Goal: Task Accomplishment & Management: Use online tool/utility

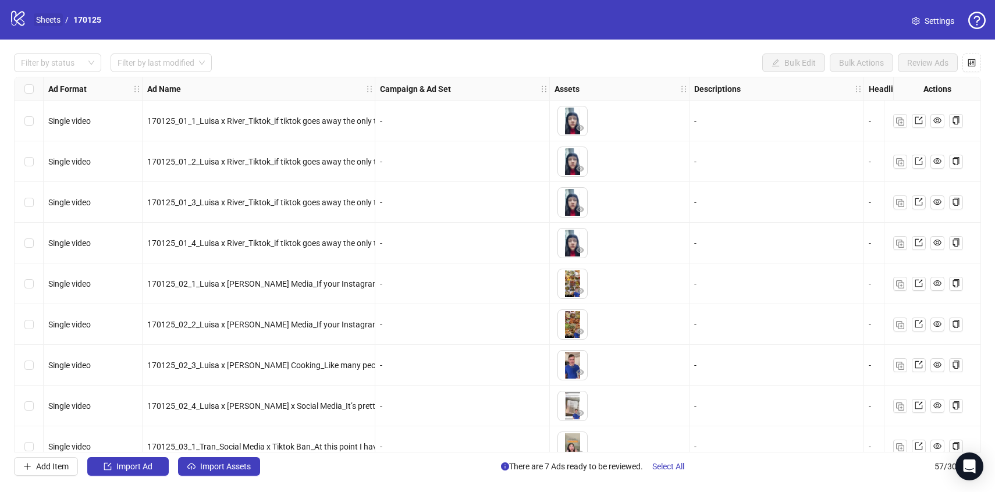
click at [44, 15] on link "Sheets" at bounding box center [48, 19] width 29 height 13
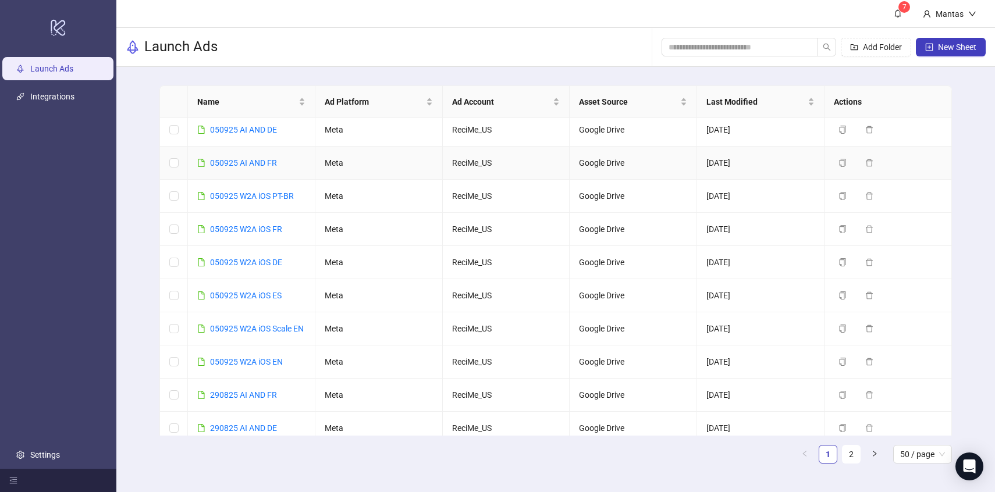
scroll to position [72, 0]
click at [237, 366] on link "050925 W2A iOS EN" at bounding box center [246, 360] width 73 height 9
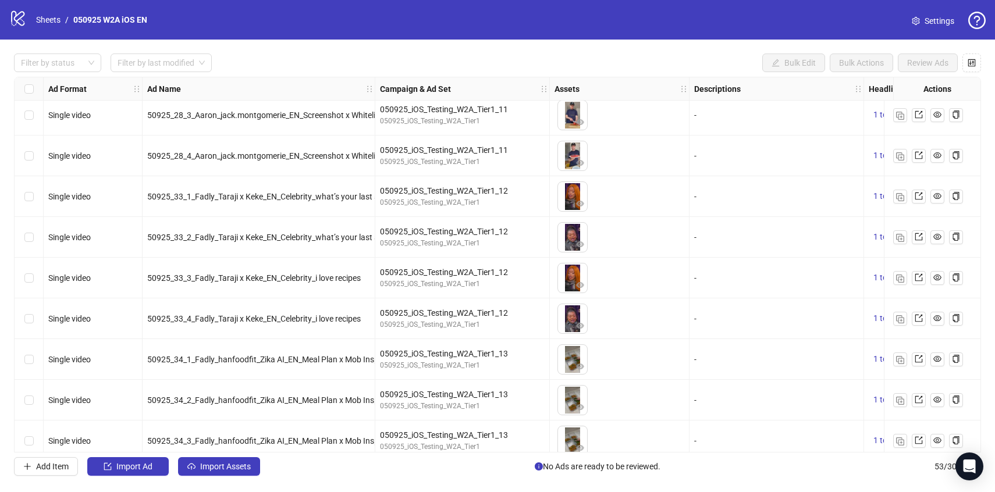
scroll to position [1813, 0]
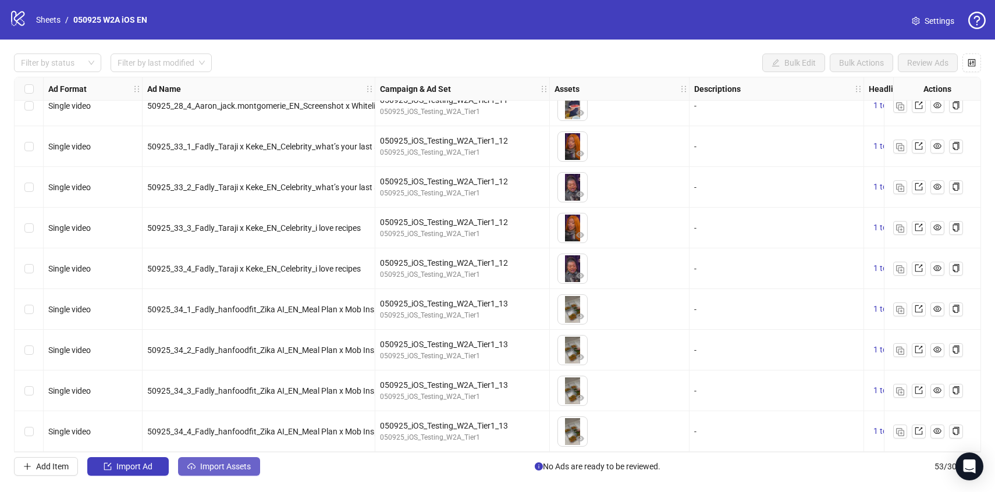
click at [210, 466] on span "Import Assets" at bounding box center [225, 466] width 51 height 9
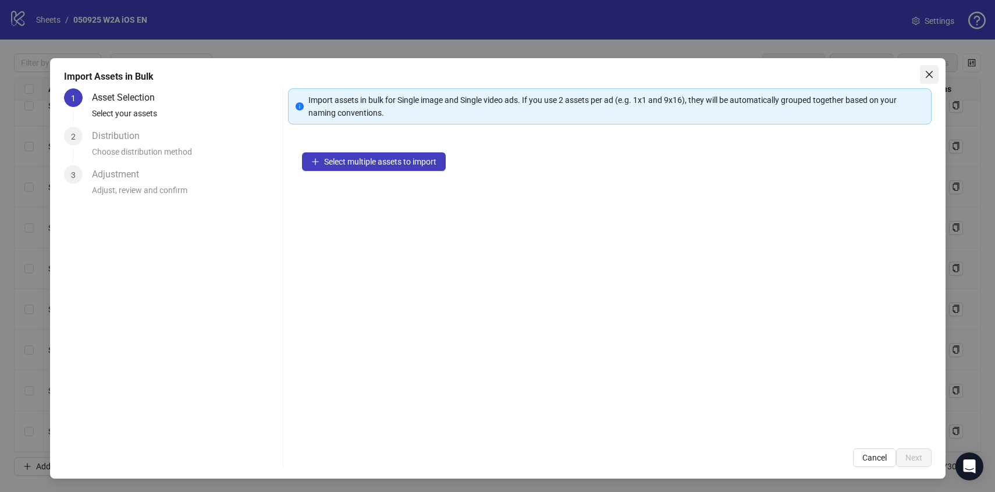
click at [931, 73] on icon "close" at bounding box center [929, 74] width 9 height 9
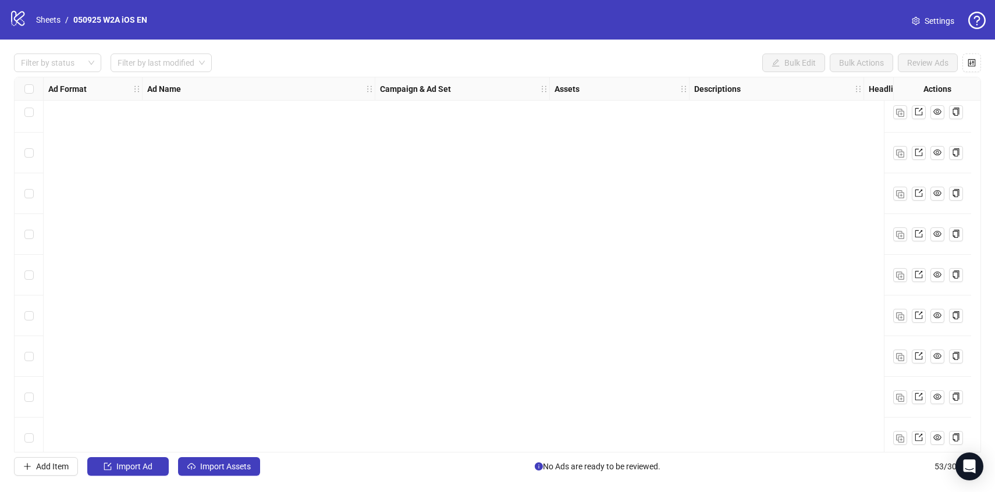
scroll to position [0, 0]
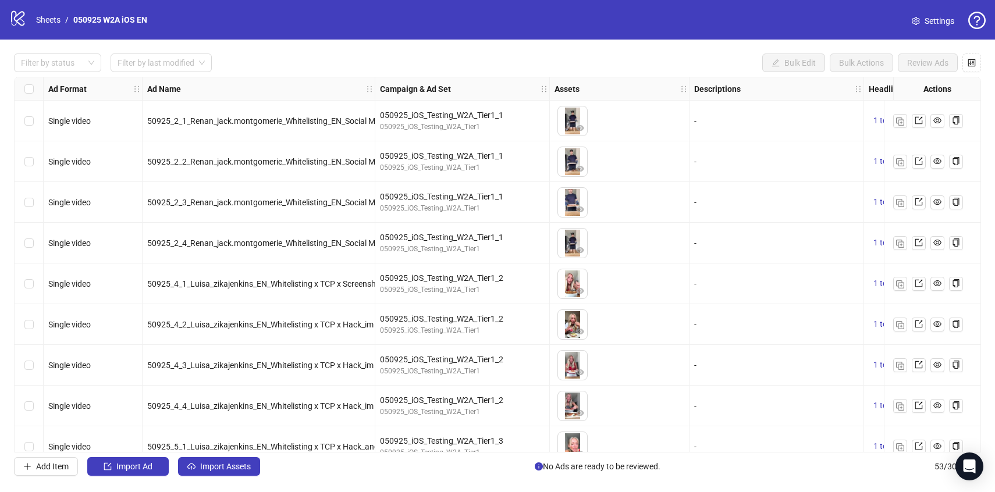
click at [35, 119] on div "Select row 1" at bounding box center [29, 121] width 29 height 41
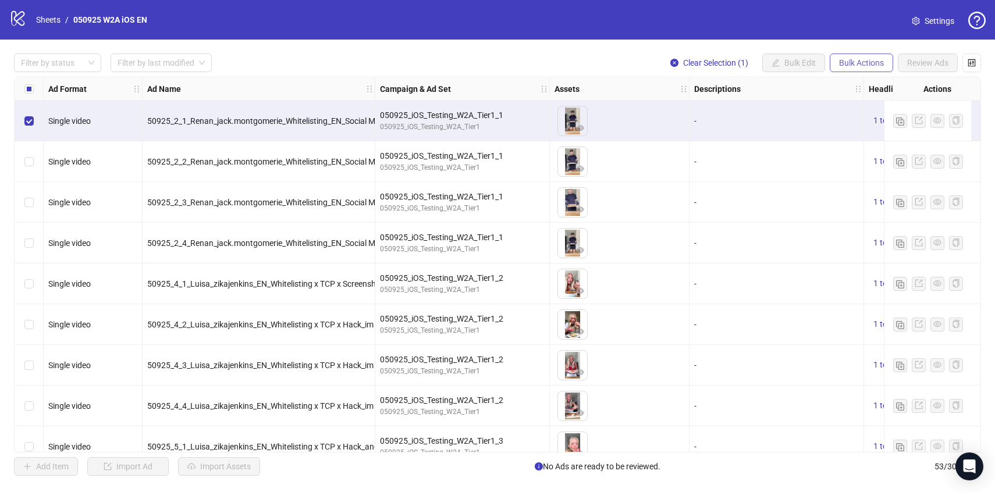
click at [874, 60] on span "Bulk Actions" at bounding box center [861, 62] width 45 height 9
click at [853, 139] on span "Copy to another sheet" at bounding box center [878, 142] width 80 height 13
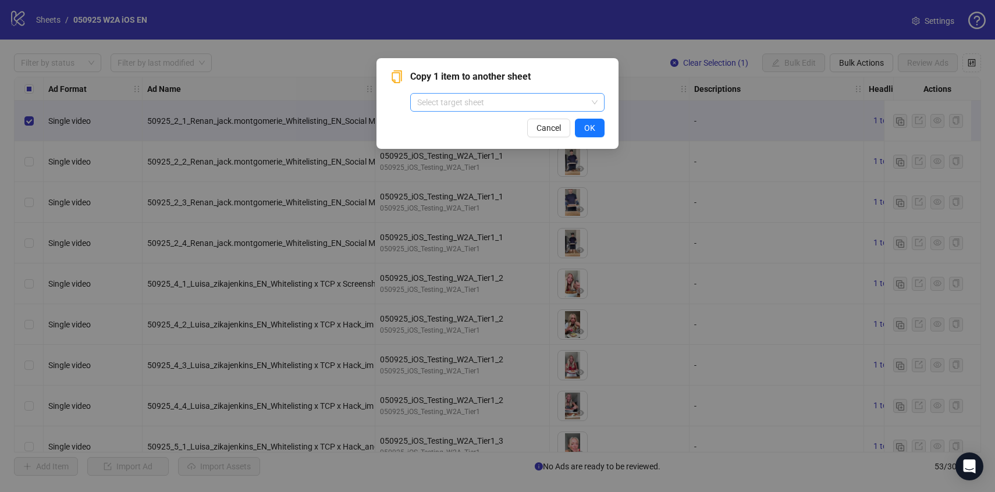
click at [525, 105] on input "search" at bounding box center [502, 102] width 170 height 17
click at [522, 73] on span "Copy 1 item to another sheet" at bounding box center [507, 77] width 194 height 14
click at [548, 130] on span "Cancel" at bounding box center [549, 127] width 24 height 9
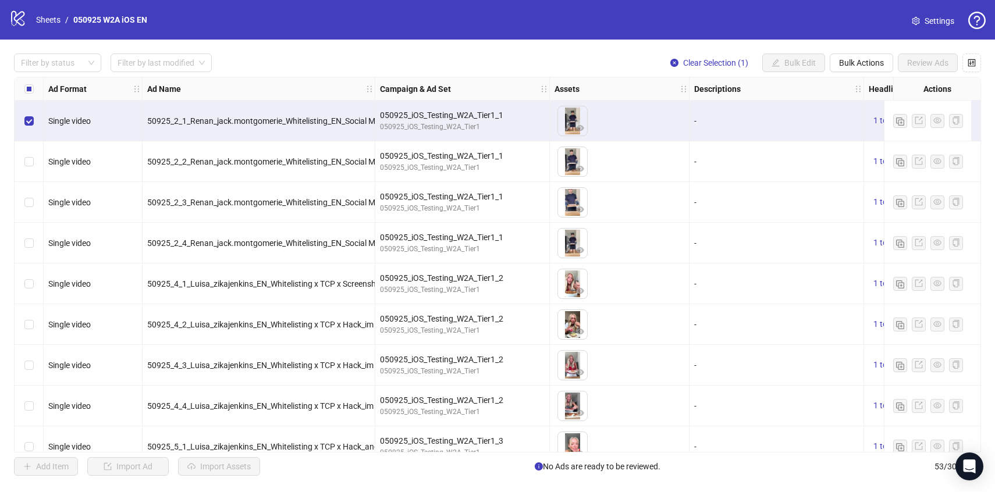
click at [13, 27] on div "logo/logo-mobile" at bounding box center [17, 19] width 17 height 21
click at [20, 20] on icon "logo/logo-mobile" at bounding box center [17, 17] width 17 height 17
click at [48, 20] on link "Sheets" at bounding box center [48, 19] width 29 height 13
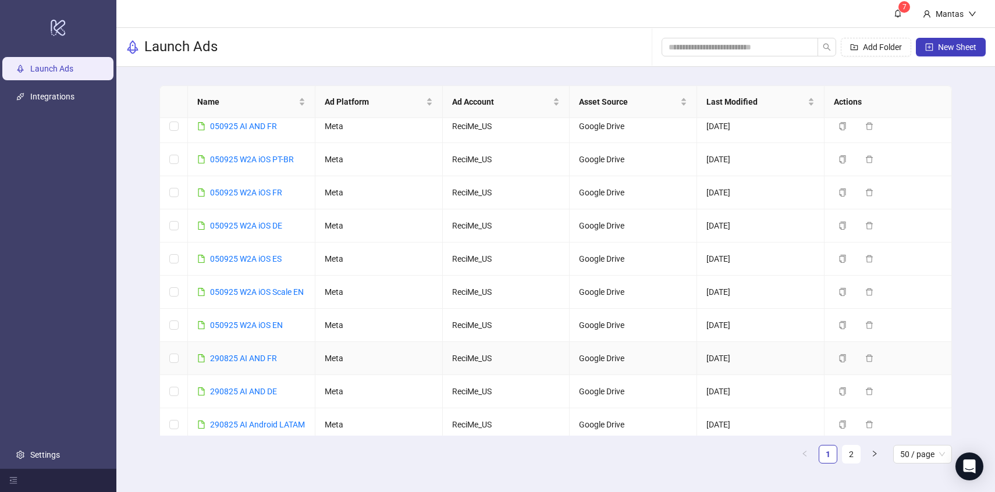
scroll to position [103, 0]
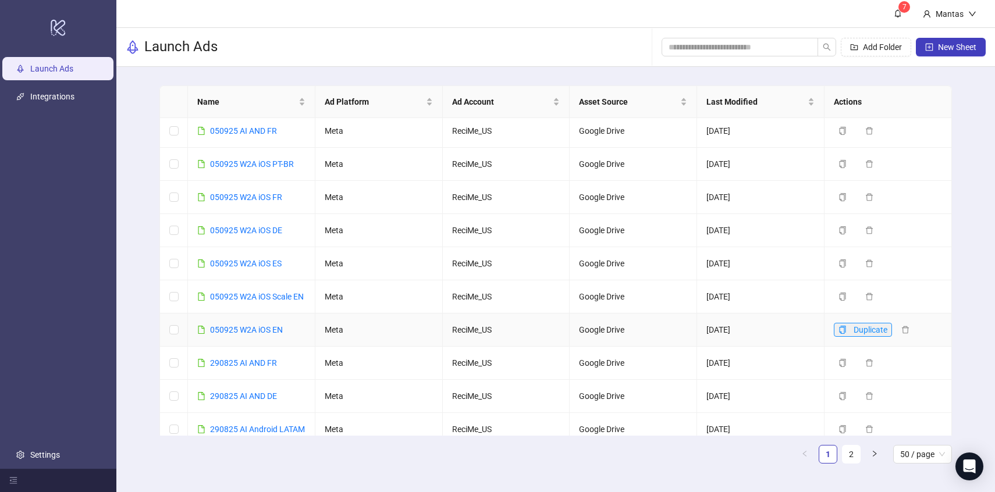
click at [852, 337] on button "Duplicate" at bounding box center [863, 330] width 58 height 14
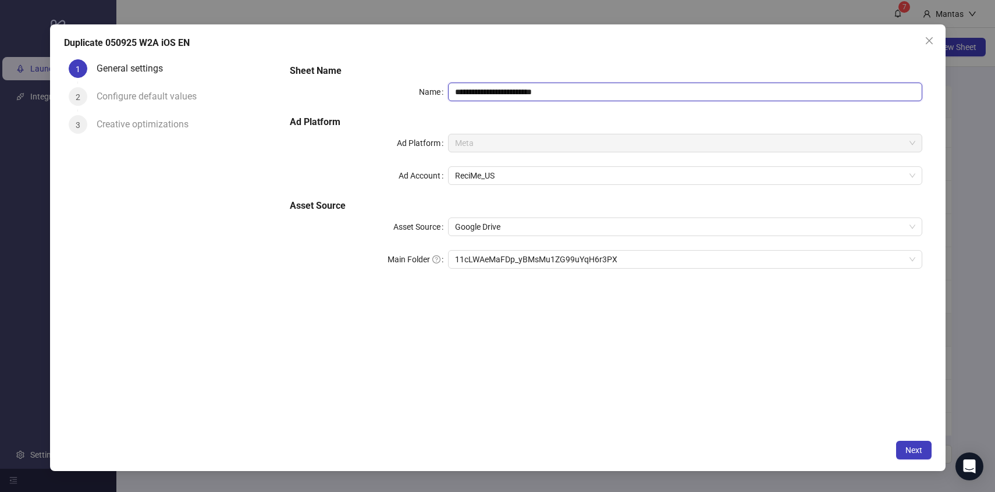
click at [462, 93] on input "**********" at bounding box center [685, 92] width 474 height 19
click at [568, 93] on input "**********" at bounding box center [685, 92] width 474 height 19
click at [463, 90] on input "**********" at bounding box center [685, 92] width 474 height 19
click at [569, 258] on span "11cLWAeMaFDp_yBMsMu1ZG99uYqH6r3PX" at bounding box center [685, 259] width 460 height 17
type input "**********"
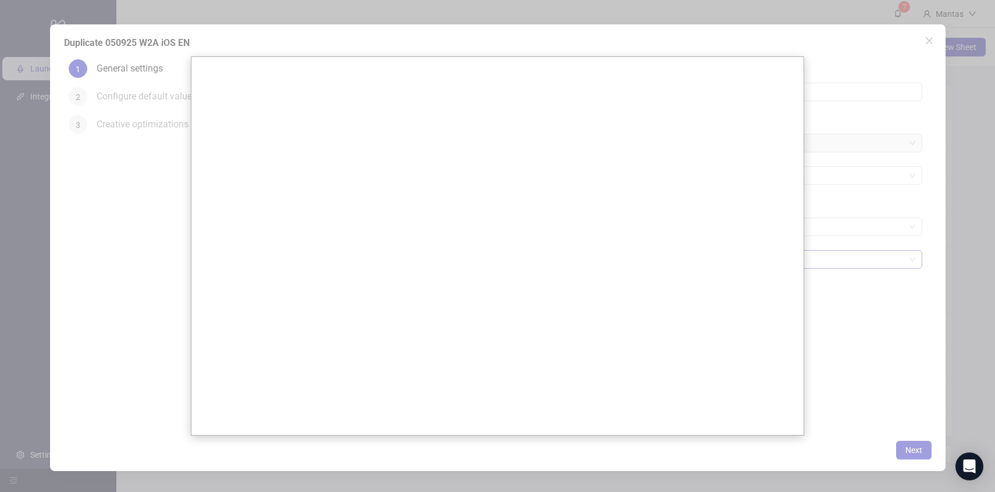
scroll to position [0, 0]
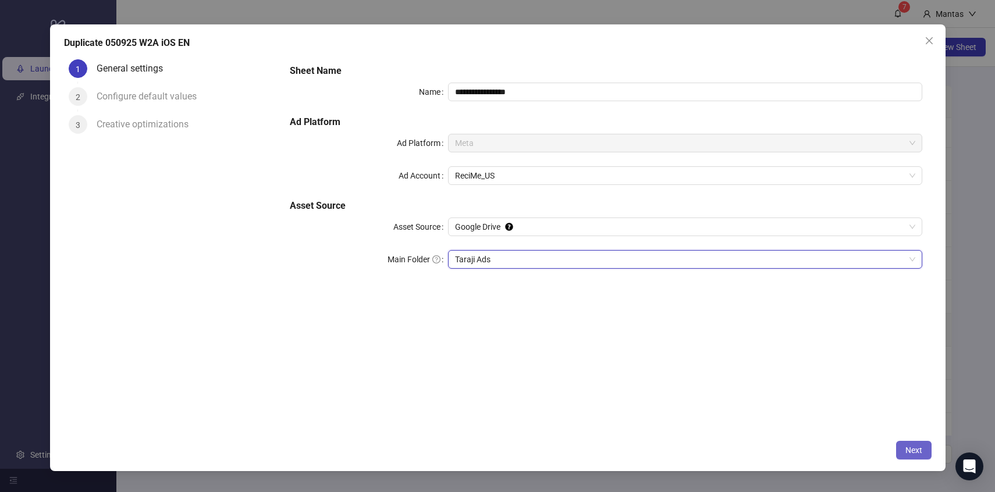
click at [917, 450] on span "Next" at bounding box center [914, 450] width 17 height 9
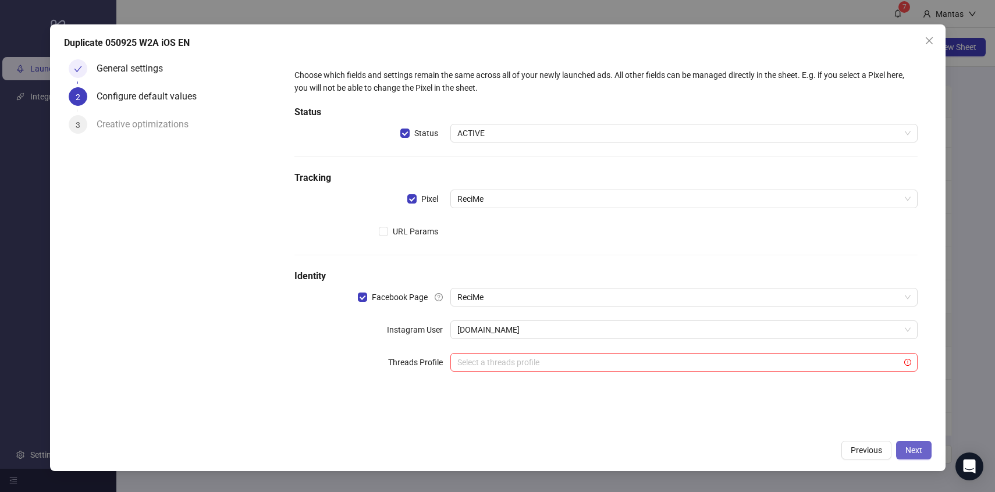
click at [898, 444] on button "Next" at bounding box center [914, 450] width 36 height 19
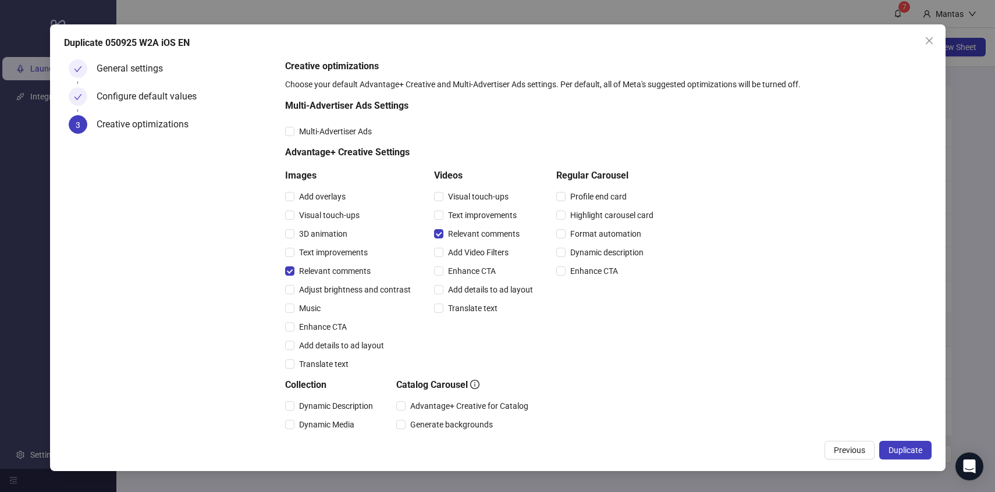
click at [898, 444] on button "Duplicate" at bounding box center [906, 450] width 52 height 19
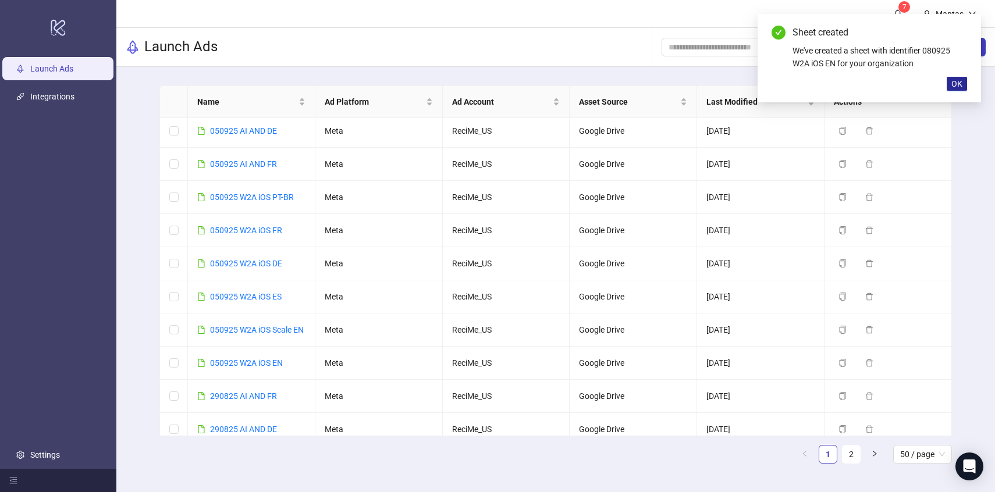
click at [962, 80] on span "OK" at bounding box center [957, 83] width 11 height 9
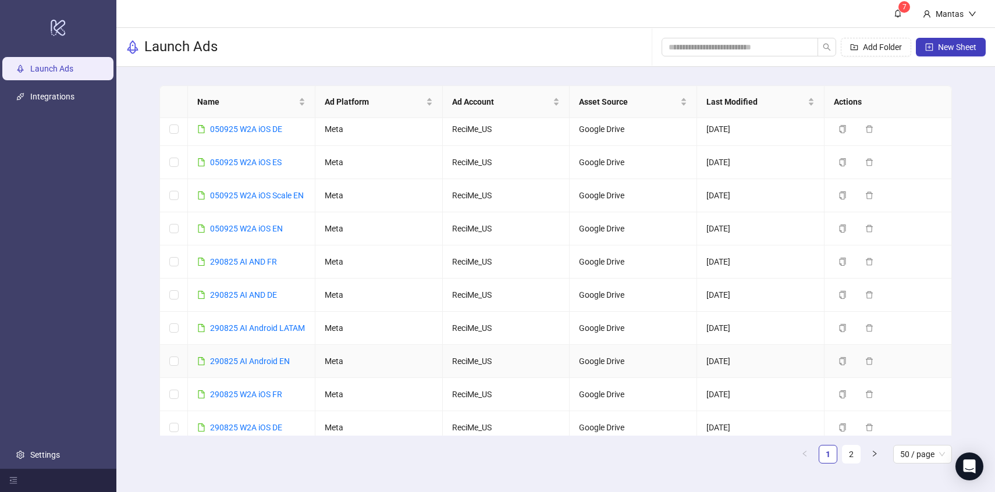
scroll to position [235, 0]
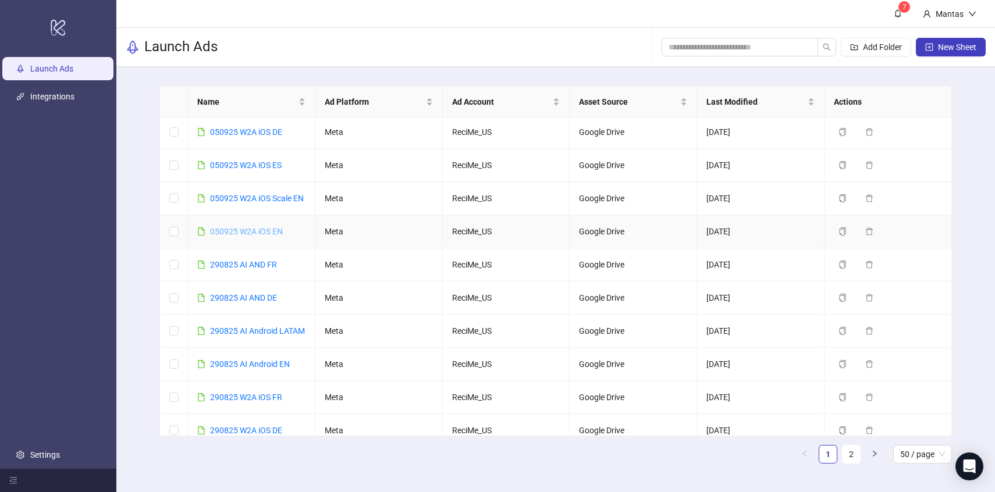
click at [254, 236] on link "050925 W2A iOS EN" at bounding box center [246, 231] width 73 height 9
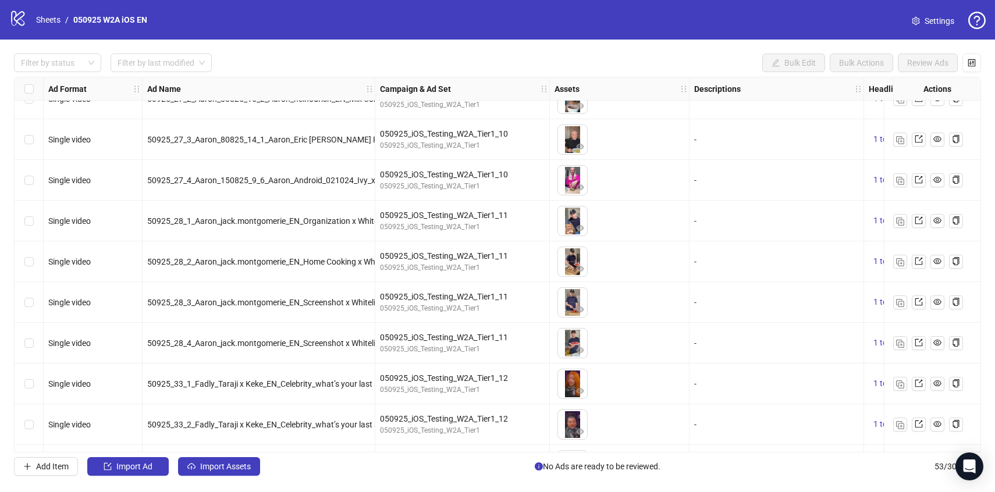
scroll to position [1813, 0]
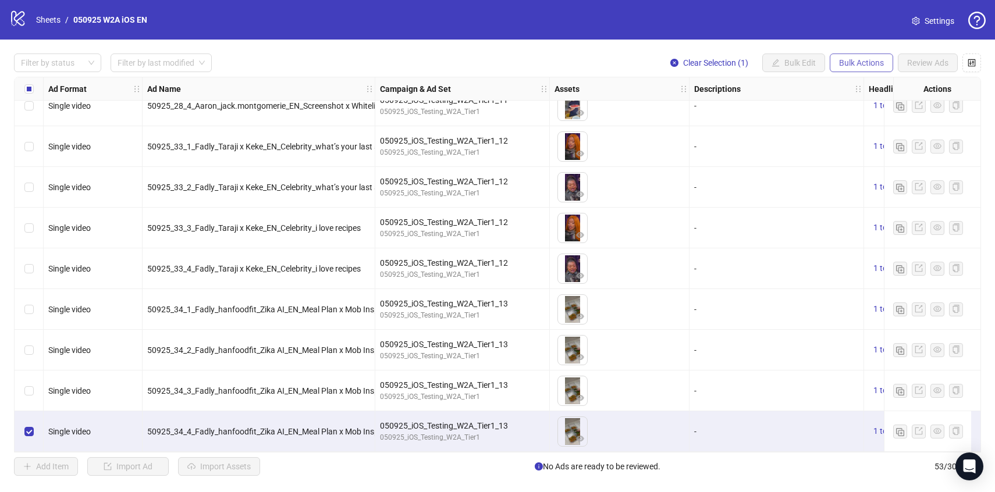
click at [850, 68] on span "Bulk Actions" at bounding box center [861, 62] width 45 height 9
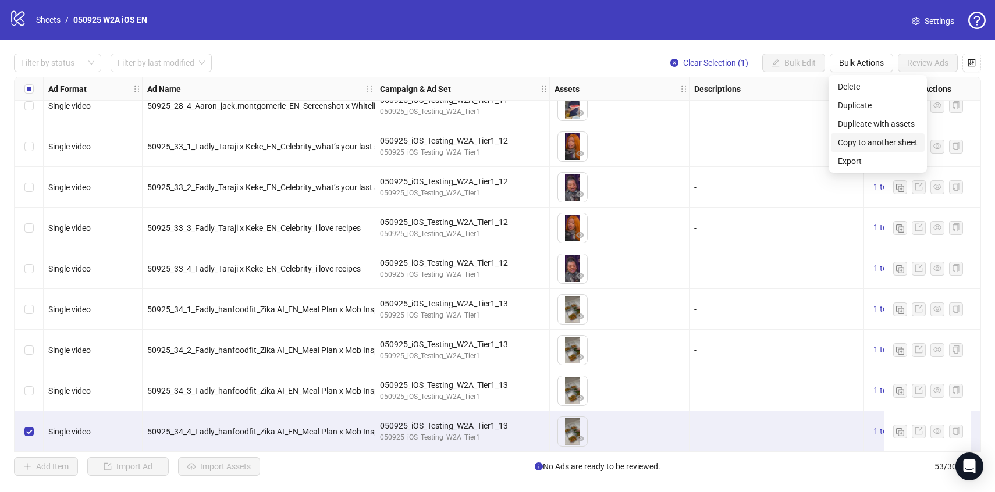
click at [862, 138] on span "Copy to another sheet" at bounding box center [878, 142] width 80 height 13
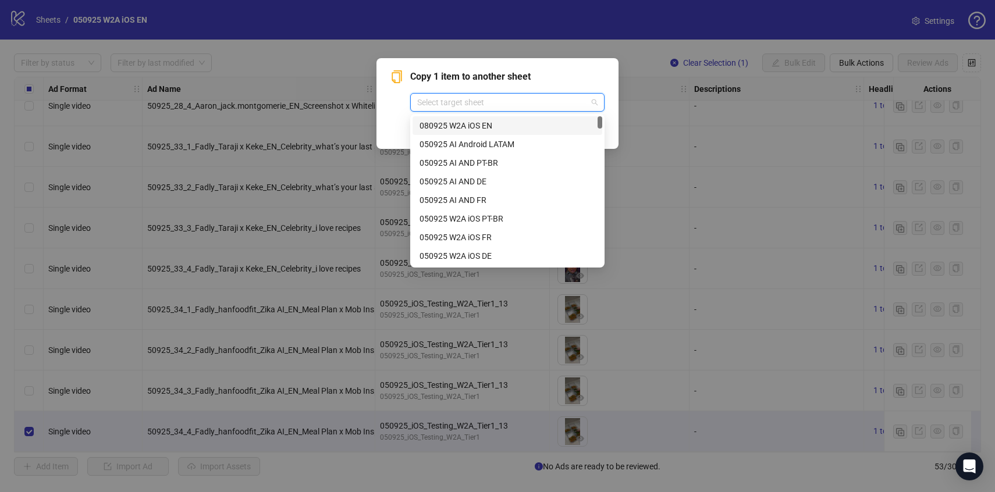
click at [515, 98] on input "search" at bounding box center [502, 102] width 170 height 17
click at [498, 128] on div "080925 W2A iOS EN" at bounding box center [508, 125] width 176 height 13
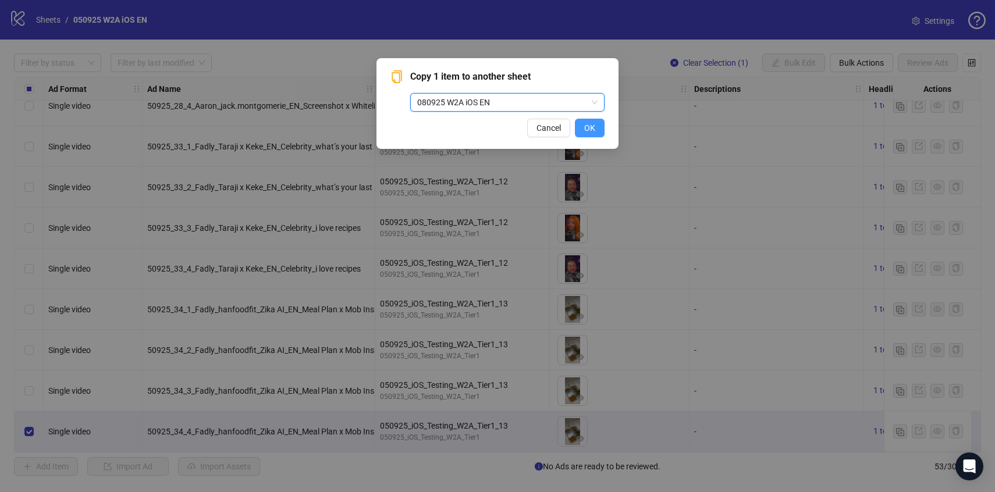
click at [600, 126] on button "OK" at bounding box center [590, 128] width 30 height 19
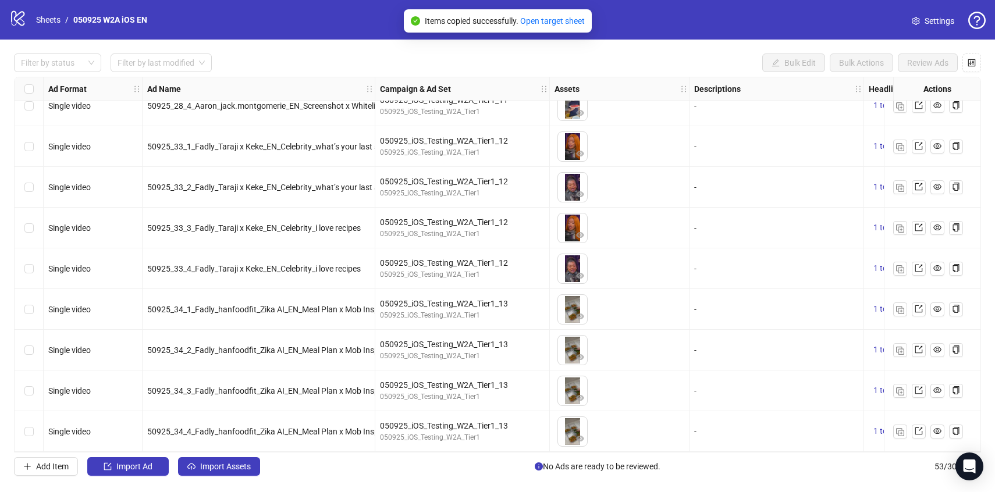
click at [22, 23] on icon "logo/logo-mobile" at bounding box center [17, 17] width 17 height 17
click at [44, 23] on link "Sheets" at bounding box center [48, 19] width 29 height 13
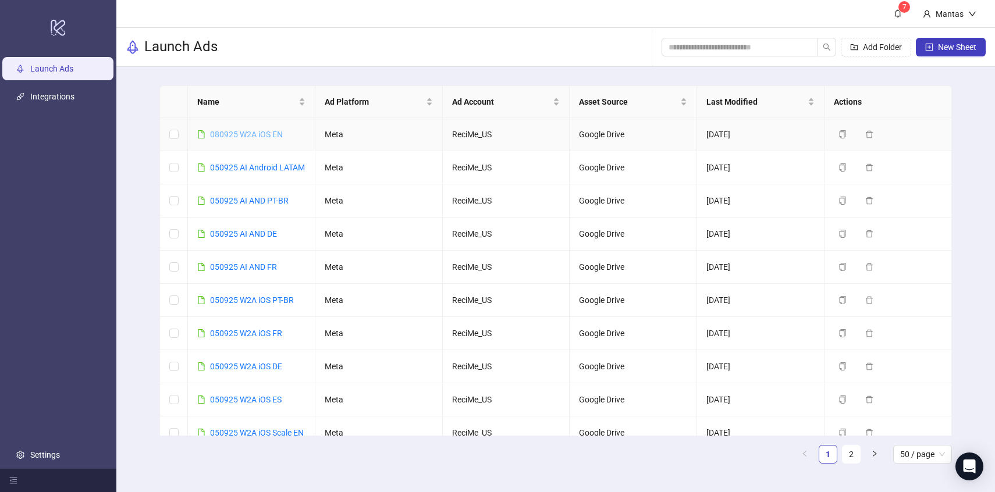
click at [240, 136] on link "080925 W2A iOS EN" at bounding box center [246, 134] width 73 height 9
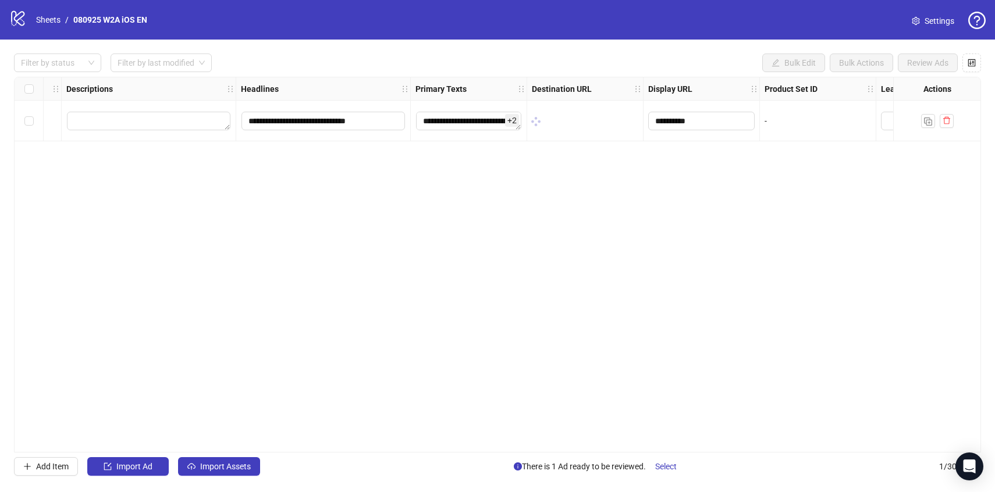
scroll to position [0, 474]
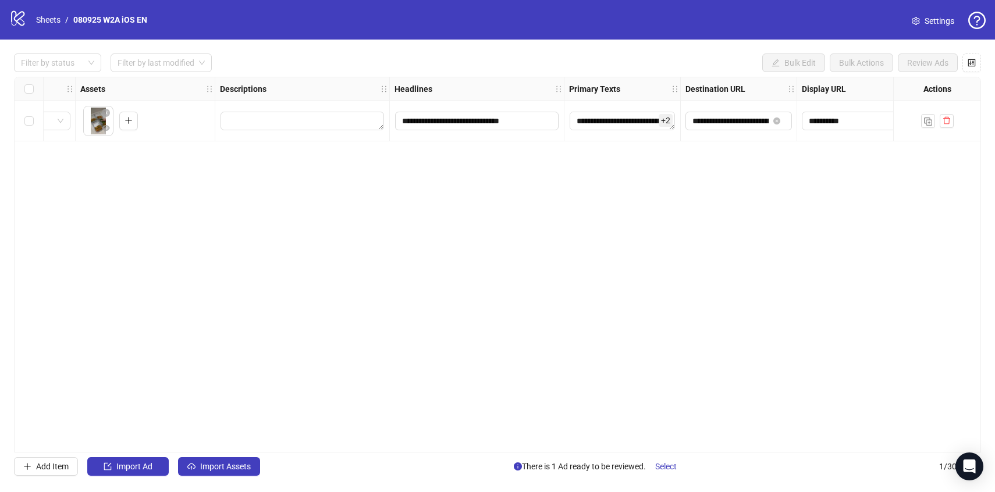
click at [234, 477] on div "**********" at bounding box center [497, 265] width 995 height 451
click at [233, 477] on div "**********" at bounding box center [497, 265] width 995 height 451
click at [233, 473] on button "Import Assets" at bounding box center [219, 467] width 82 height 19
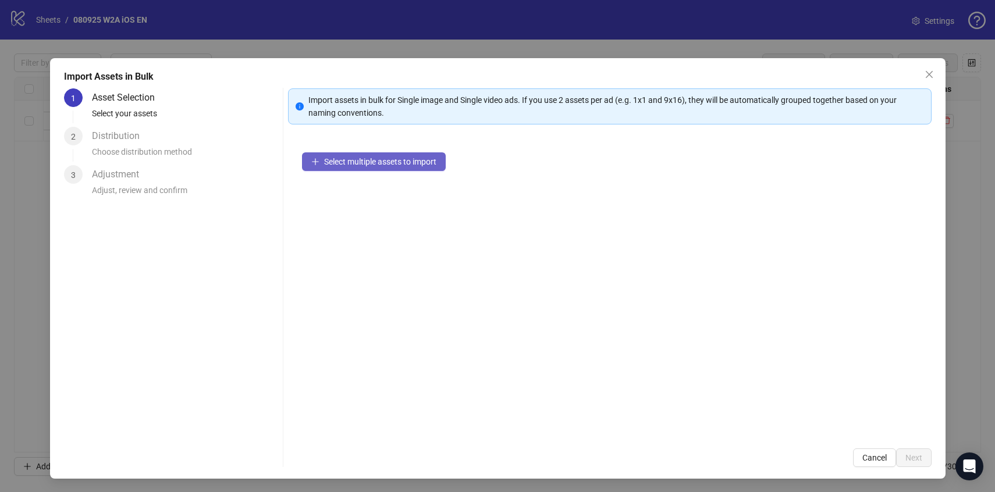
click at [392, 162] on span "Select multiple assets to import" at bounding box center [380, 161] width 112 height 9
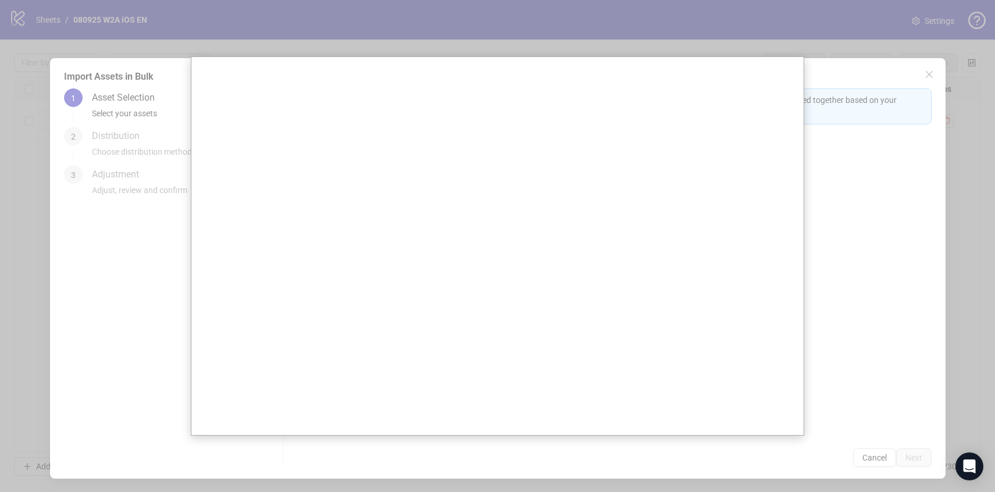
scroll to position [0, 0]
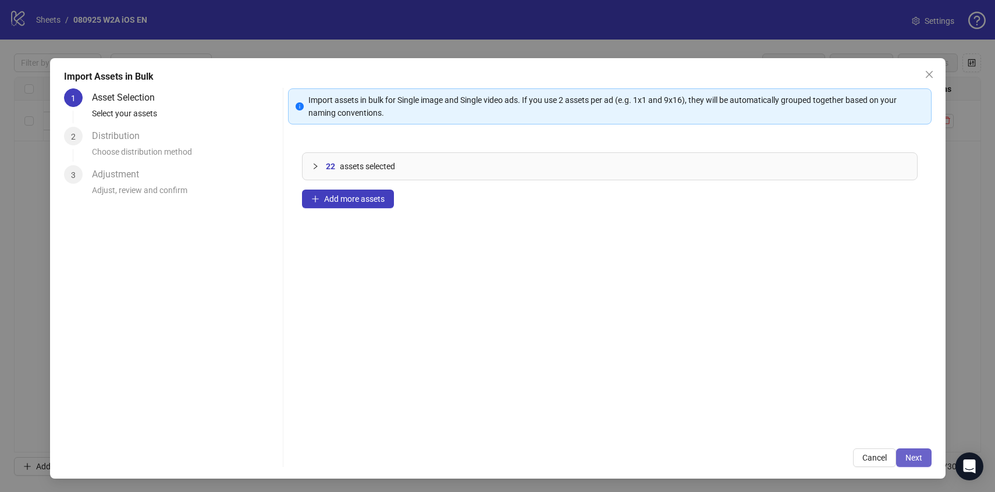
click at [910, 458] on span "Next" at bounding box center [914, 457] width 17 height 9
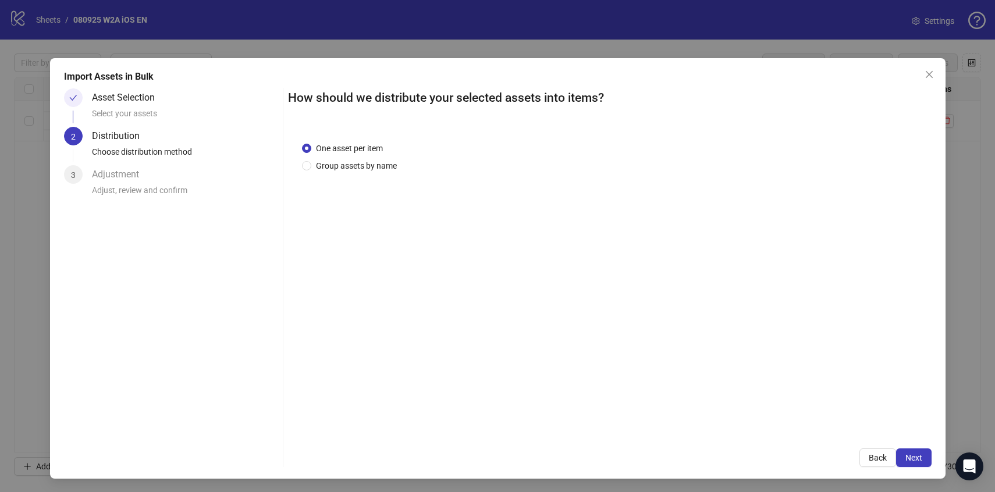
click at [910, 458] on span "Next" at bounding box center [914, 457] width 17 height 9
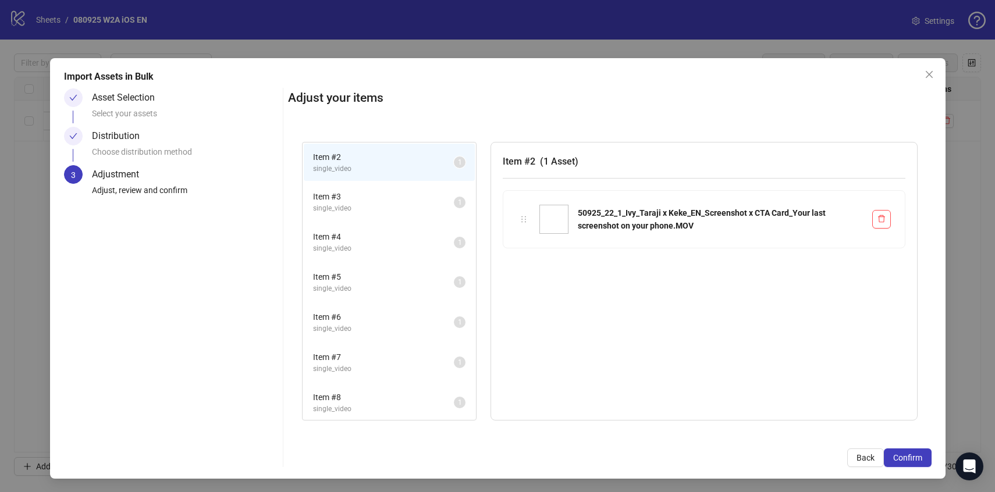
click at [910, 458] on span "Confirm" at bounding box center [908, 457] width 29 height 9
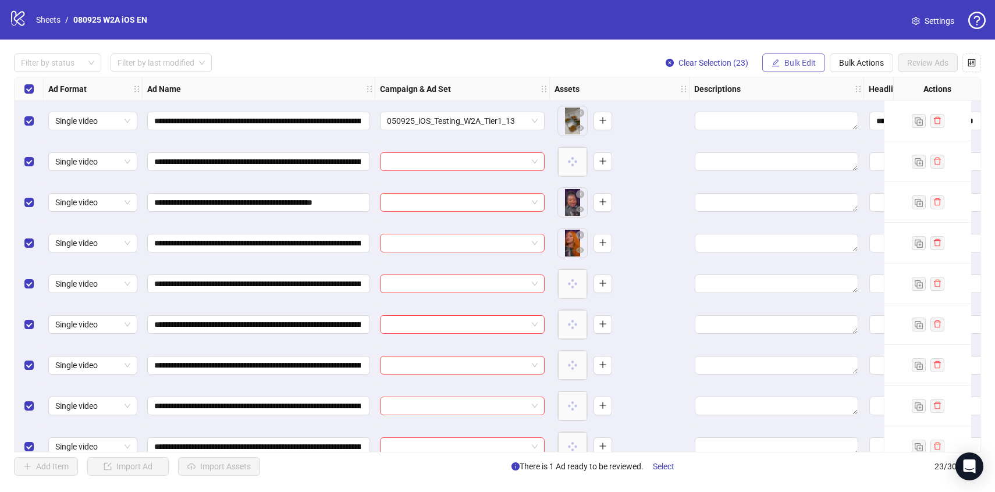
click at [803, 62] on span "Bulk Edit" at bounding box center [800, 62] width 31 height 9
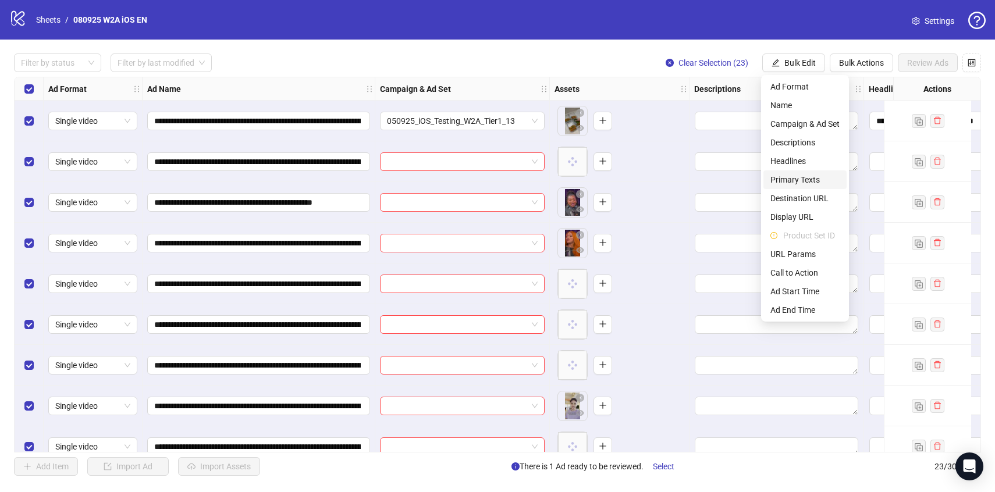
click at [786, 179] on span "Primary Texts" at bounding box center [805, 179] width 69 height 13
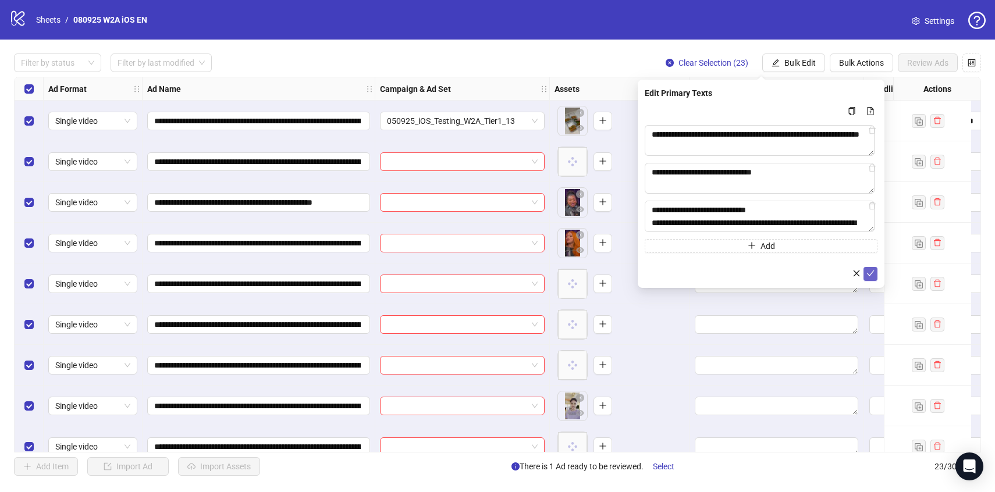
click at [871, 275] on icon "check" at bounding box center [871, 274] width 8 height 6
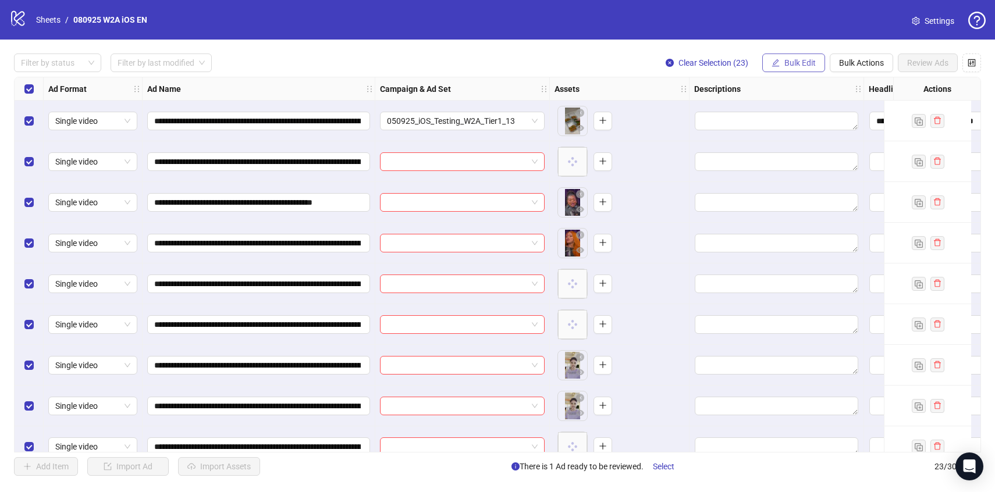
click at [805, 68] on span "Bulk Edit" at bounding box center [800, 62] width 31 height 9
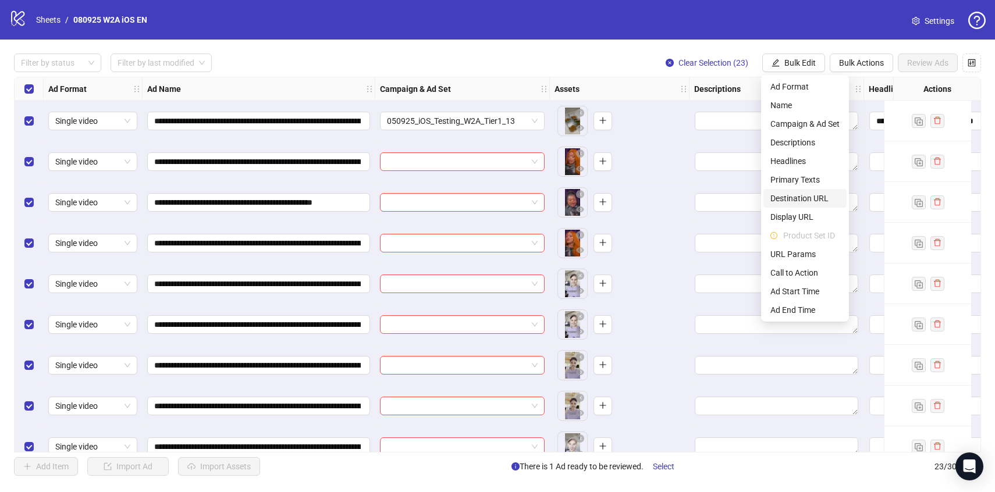
click at [797, 201] on span "Destination URL" at bounding box center [805, 198] width 69 height 13
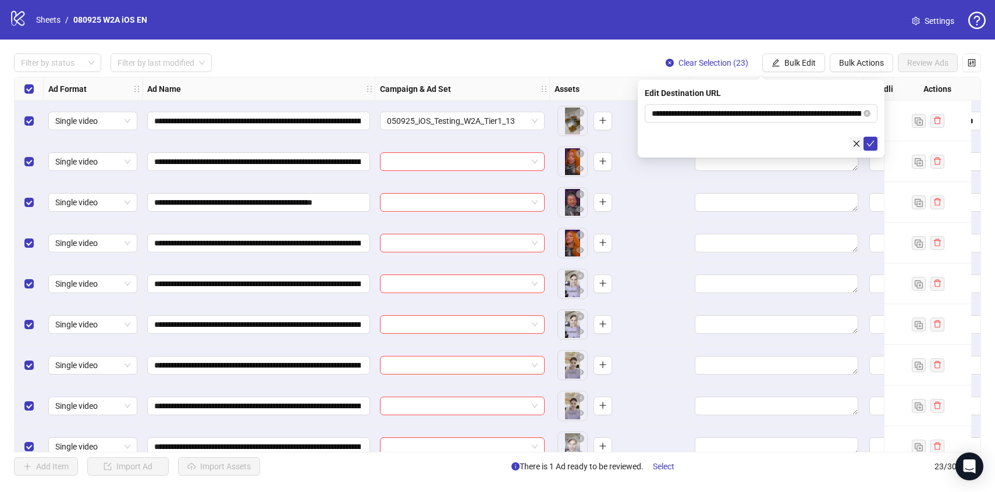
click at [862, 147] on button "button" at bounding box center [857, 144] width 14 height 14
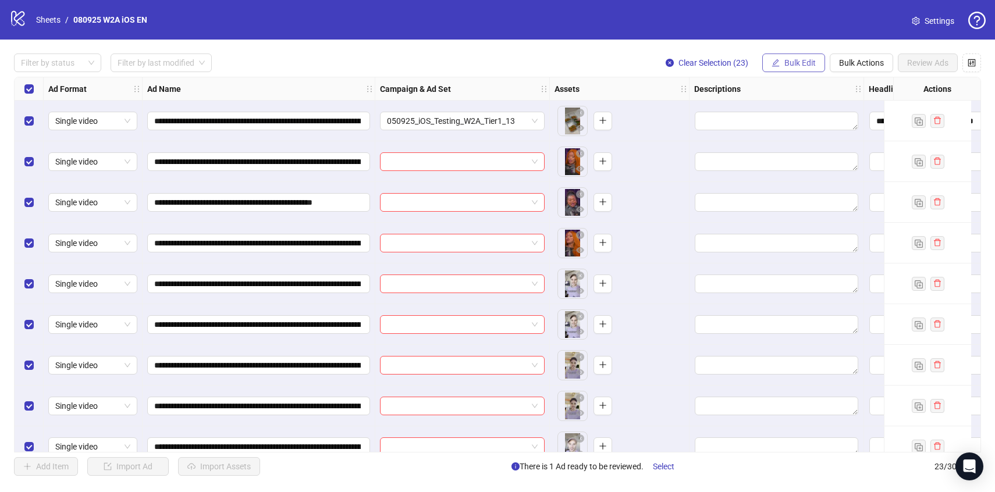
click at [810, 67] on span "Bulk Edit" at bounding box center [800, 62] width 31 height 9
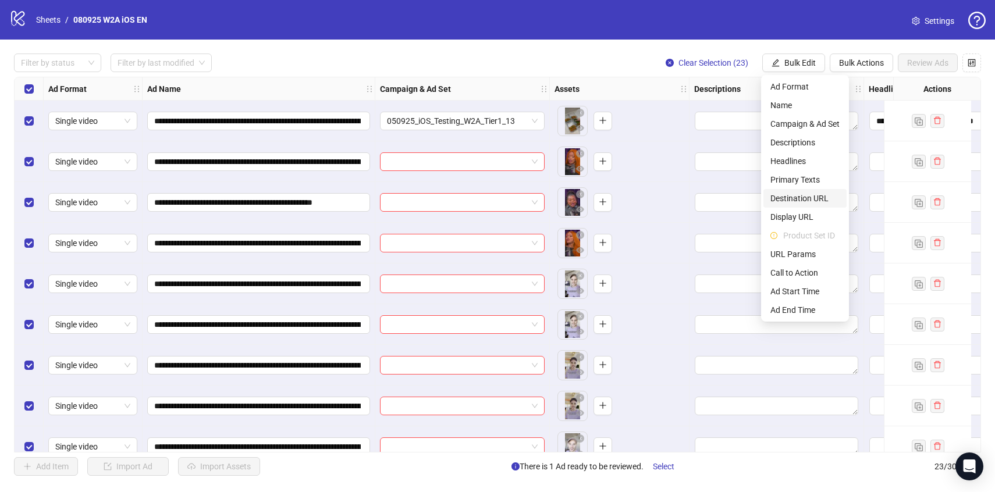
click at [804, 197] on span "Destination URL" at bounding box center [805, 198] width 69 height 13
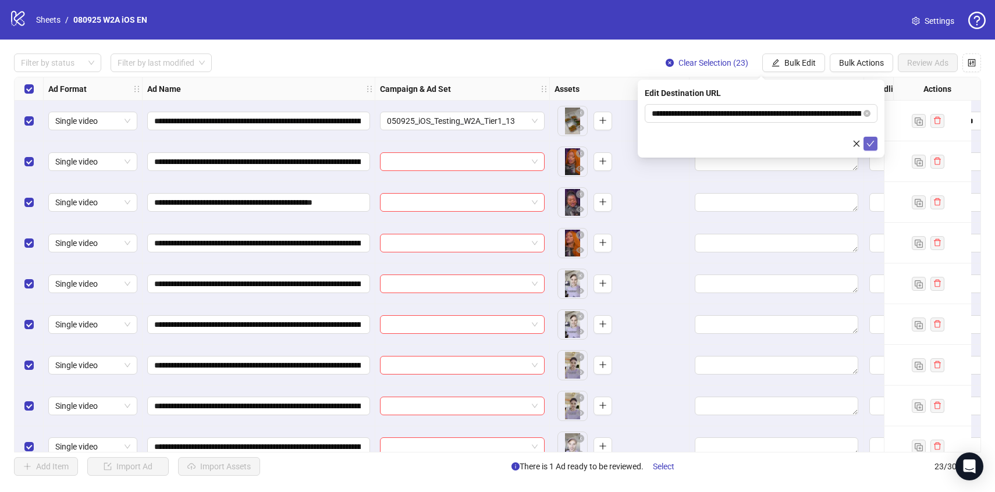
click at [873, 148] on span "submit" at bounding box center [871, 143] width 8 height 9
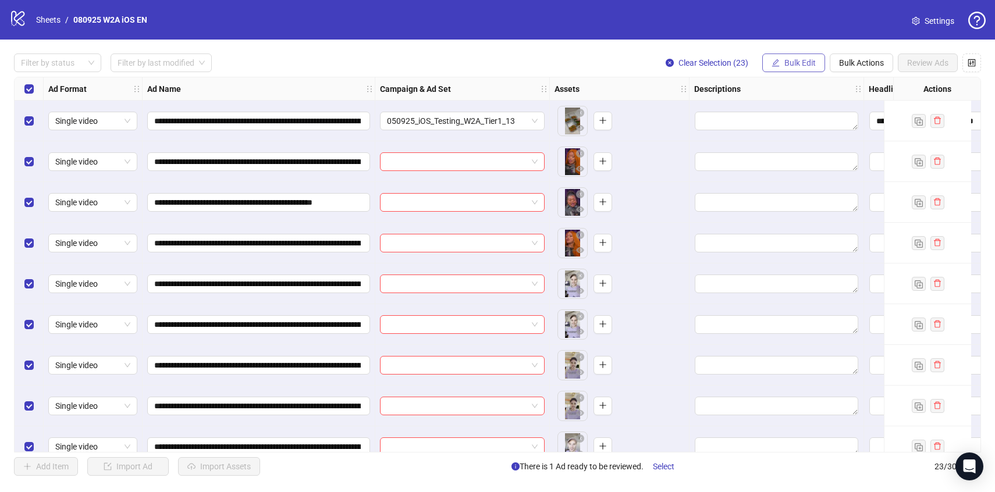
click at [795, 61] on span "Bulk Edit" at bounding box center [800, 62] width 31 height 9
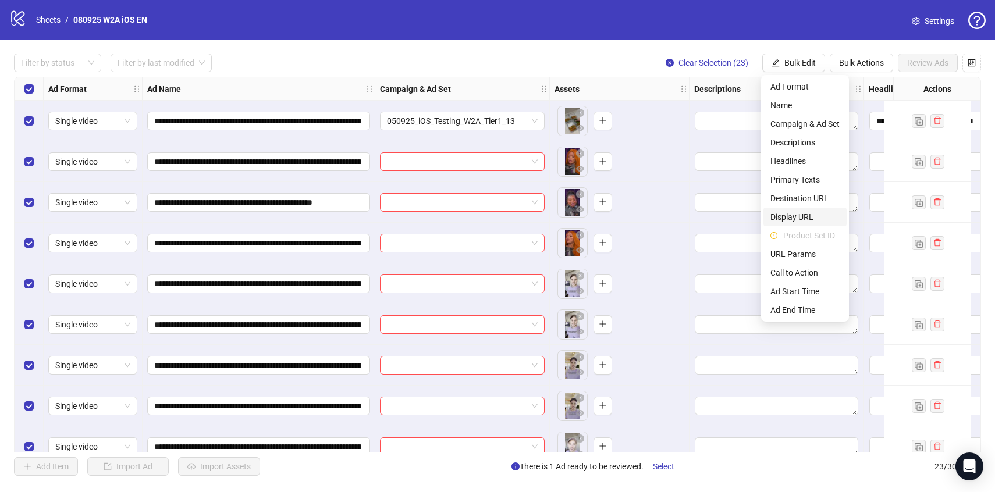
click at [795, 215] on span "Display URL" at bounding box center [805, 217] width 69 height 13
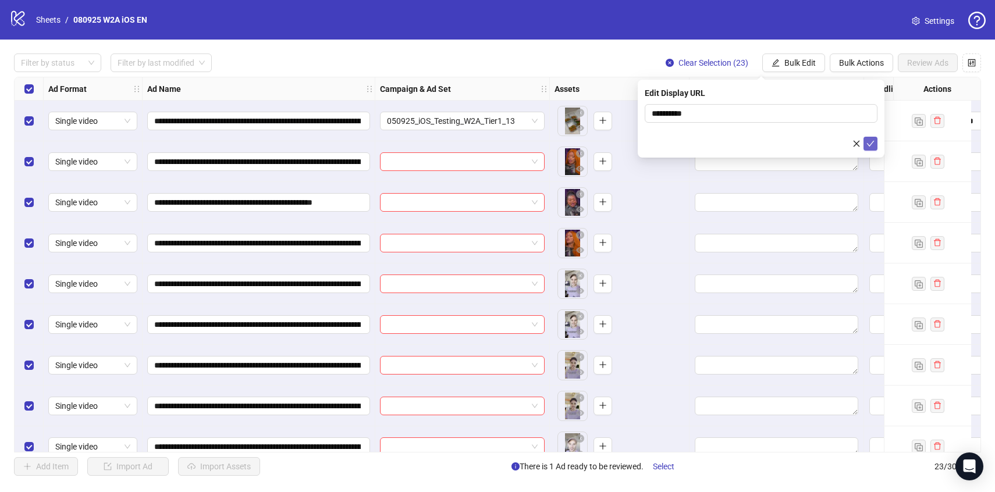
click at [877, 145] on button "submit" at bounding box center [871, 144] width 14 height 14
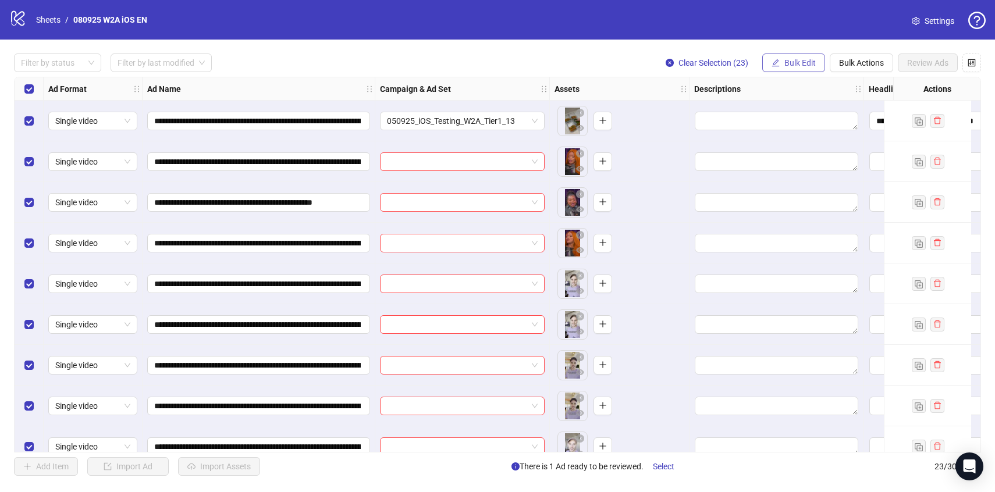
click at [796, 62] on span "Bulk Edit" at bounding box center [800, 62] width 31 height 9
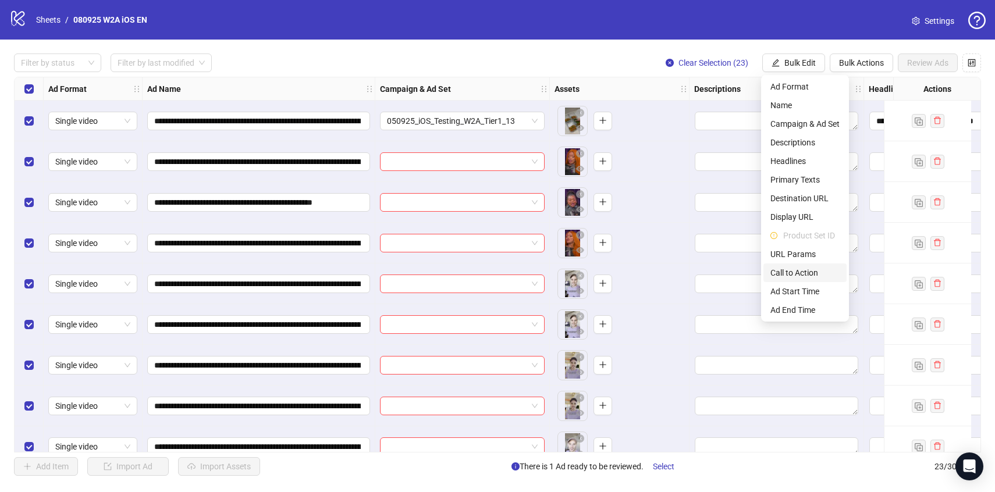
click at [816, 276] on span "Call to Action" at bounding box center [805, 273] width 69 height 13
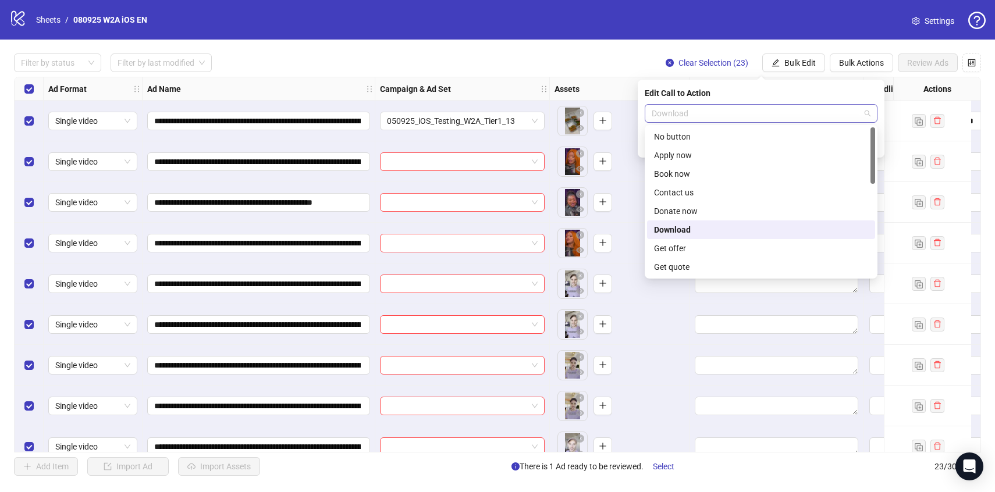
click at [803, 114] on span "Download" at bounding box center [761, 113] width 219 height 17
click at [815, 232] on div "Download" at bounding box center [761, 230] width 214 height 13
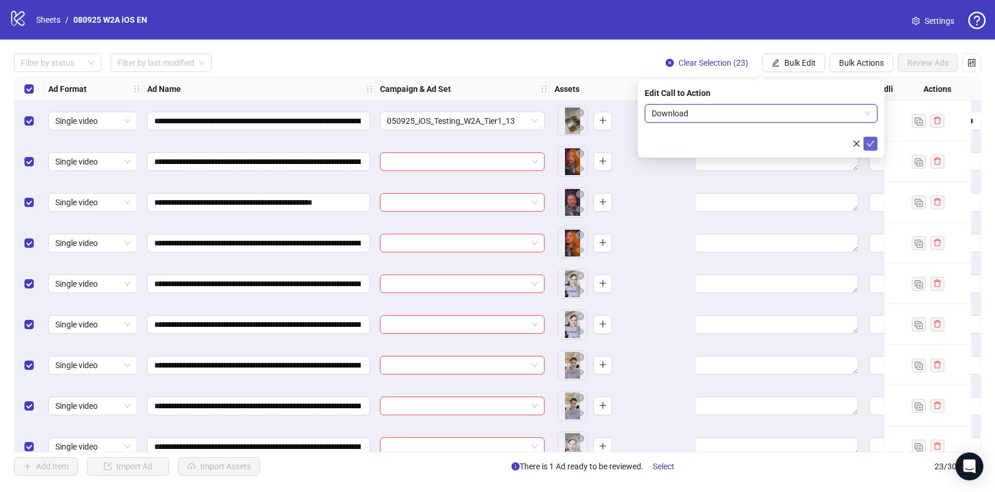
click at [874, 144] on icon "check" at bounding box center [871, 144] width 8 height 8
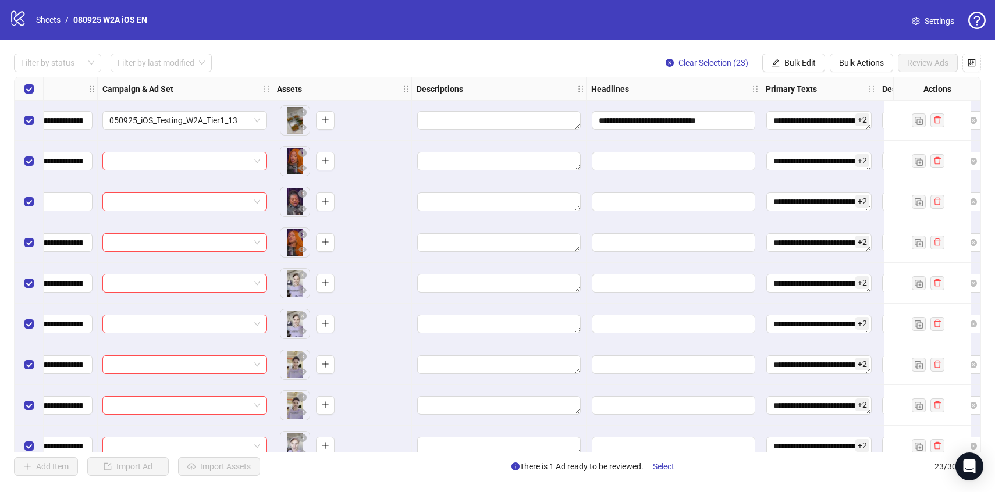
scroll to position [1, 108]
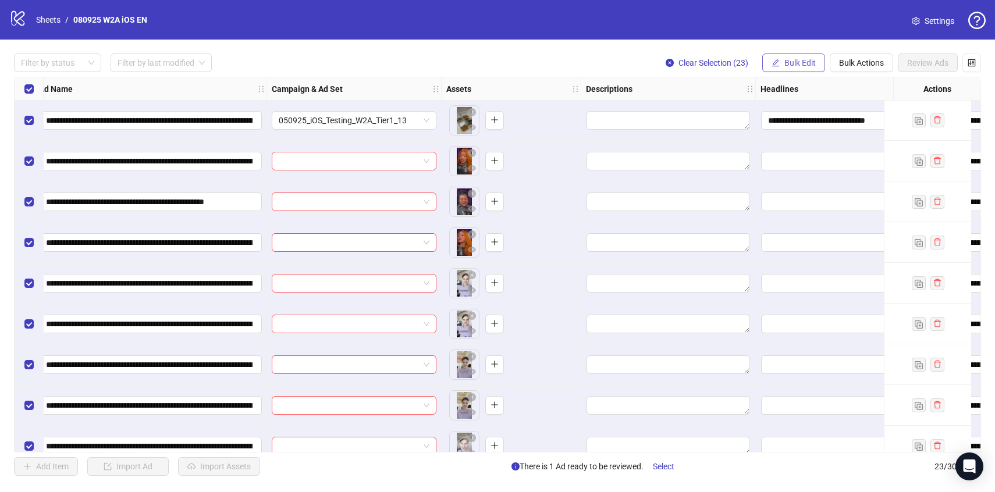
click at [786, 68] on span "Bulk Edit" at bounding box center [800, 62] width 31 height 9
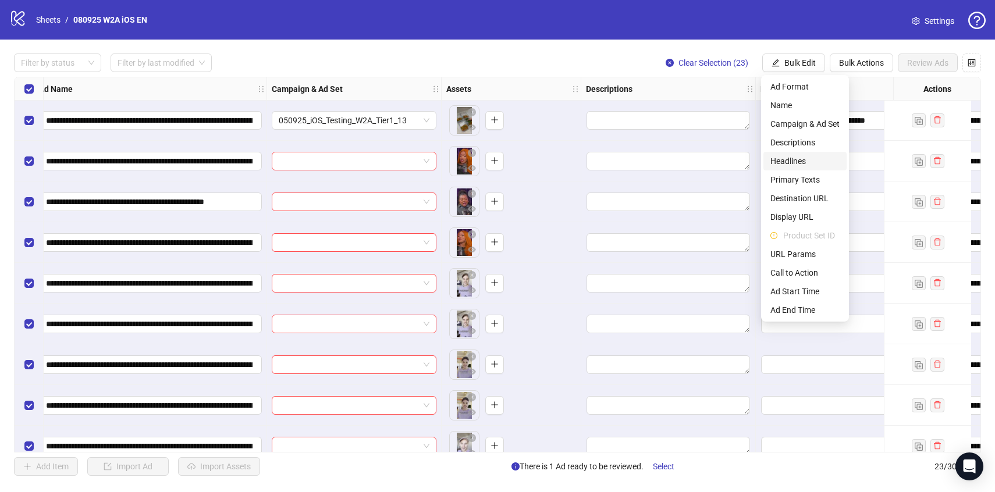
click at [786, 163] on span "Headlines" at bounding box center [805, 161] width 69 height 13
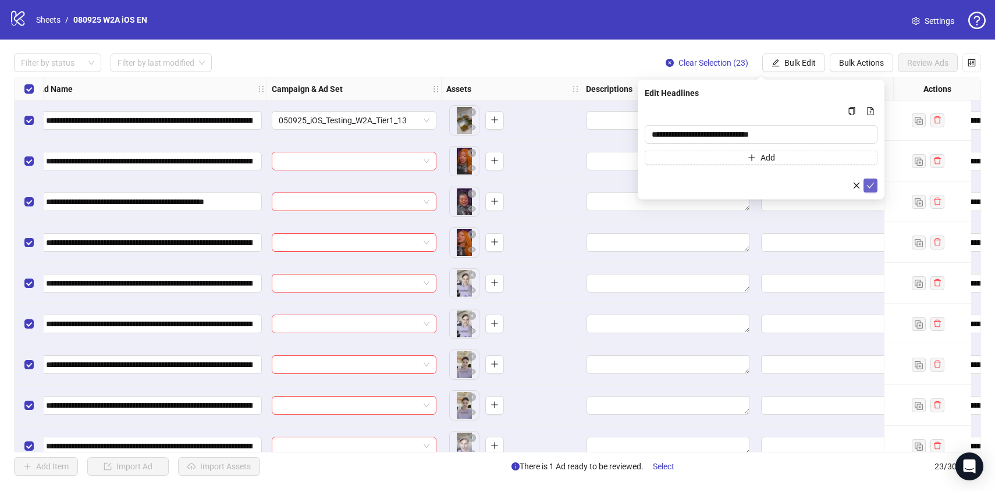
click at [872, 183] on icon "check" at bounding box center [871, 186] width 8 height 8
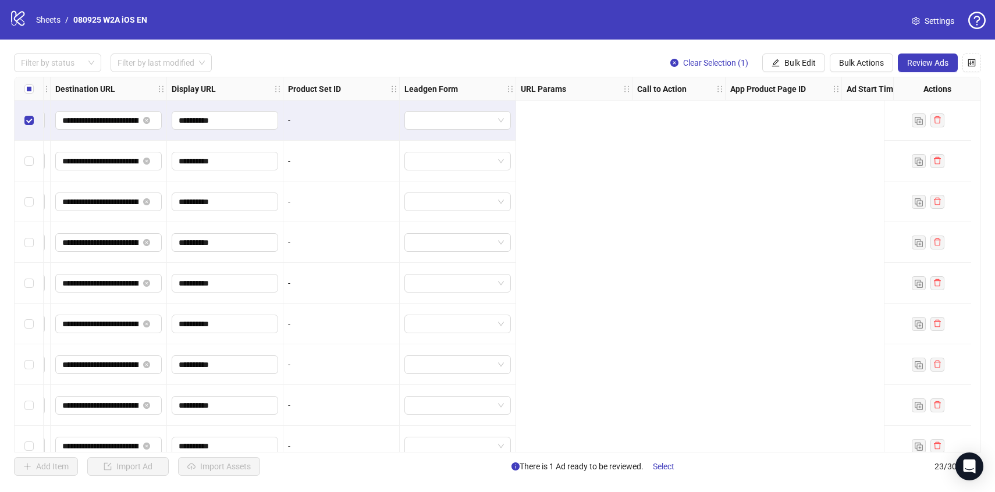
scroll to position [1, 0]
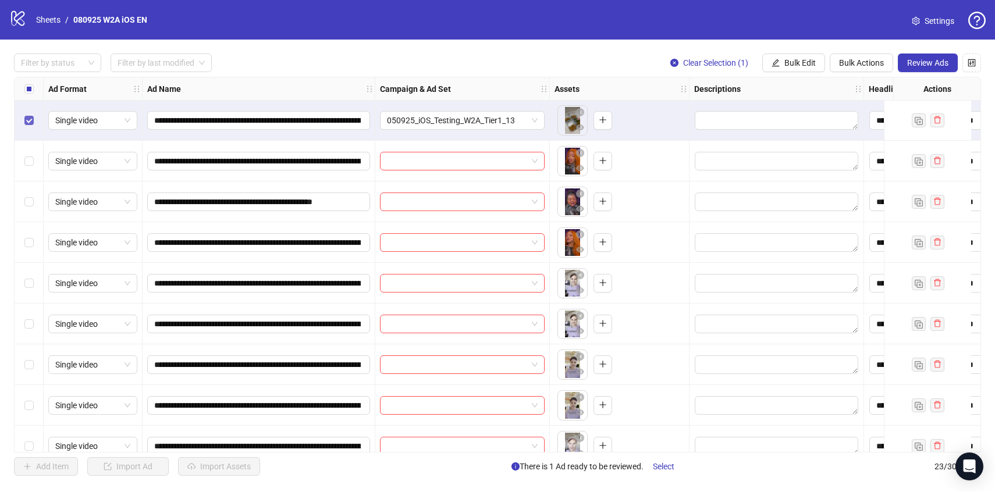
click at [26, 114] on label "Select row 1" at bounding box center [28, 120] width 9 height 13
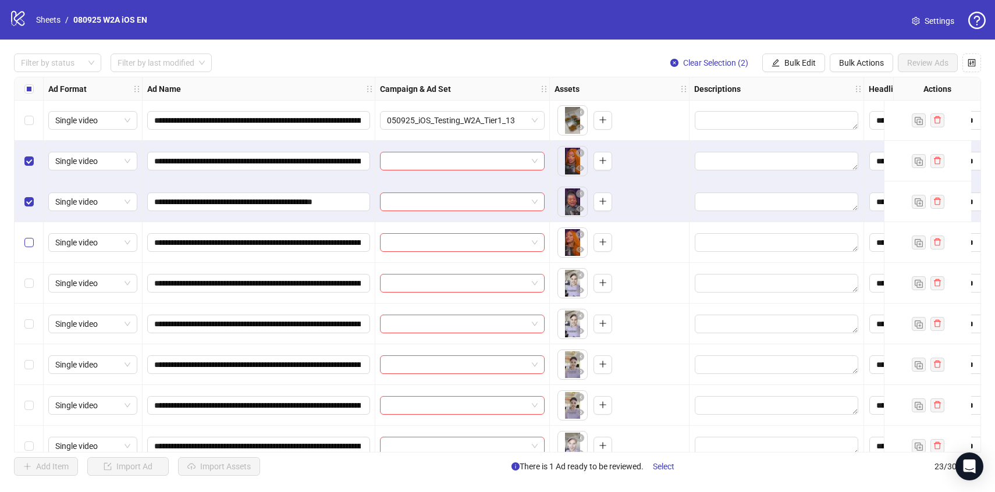
click at [31, 238] on label "Select row 4" at bounding box center [28, 242] width 9 height 13
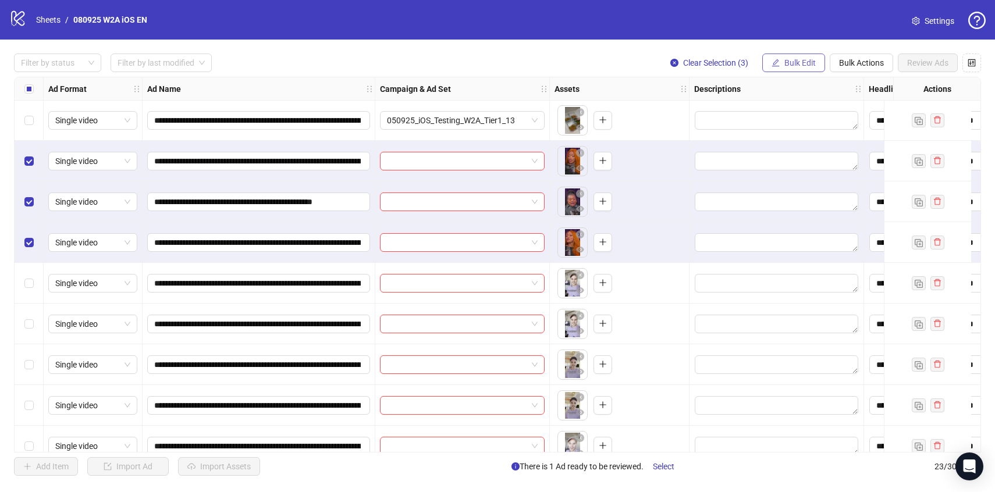
click at [800, 61] on span "Bulk Edit" at bounding box center [800, 62] width 31 height 9
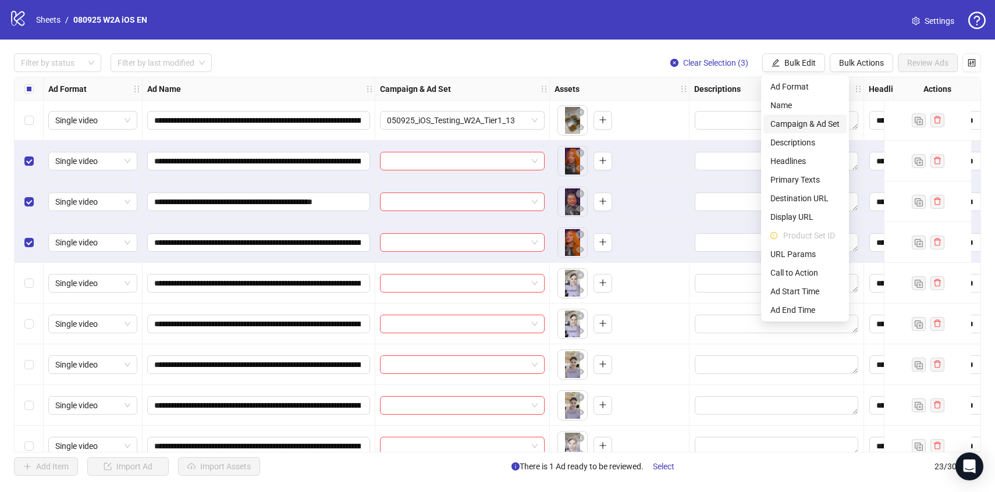
click at [804, 123] on span "Campaign & Ad Set" at bounding box center [805, 124] width 69 height 13
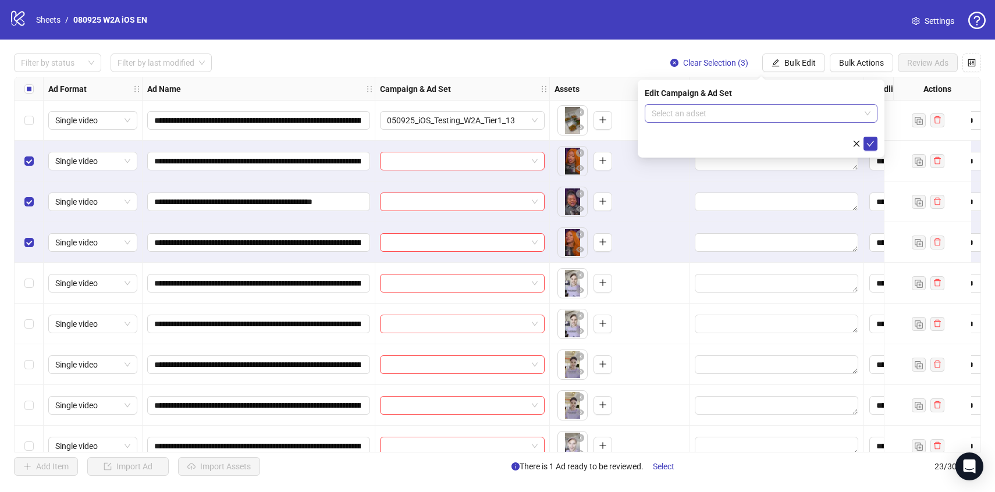
click at [798, 116] on input "search" at bounding box center [756, 113] width 208 height 17
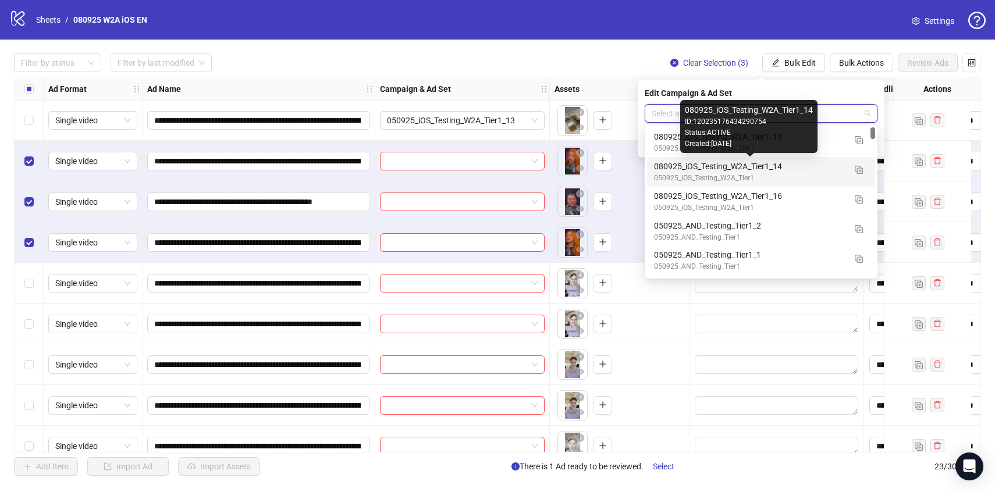
click at [792, 166] on div "080925_iOS_Testing_W2A_Tier1_14" at bounding box center [749, 166] width 191 height 13
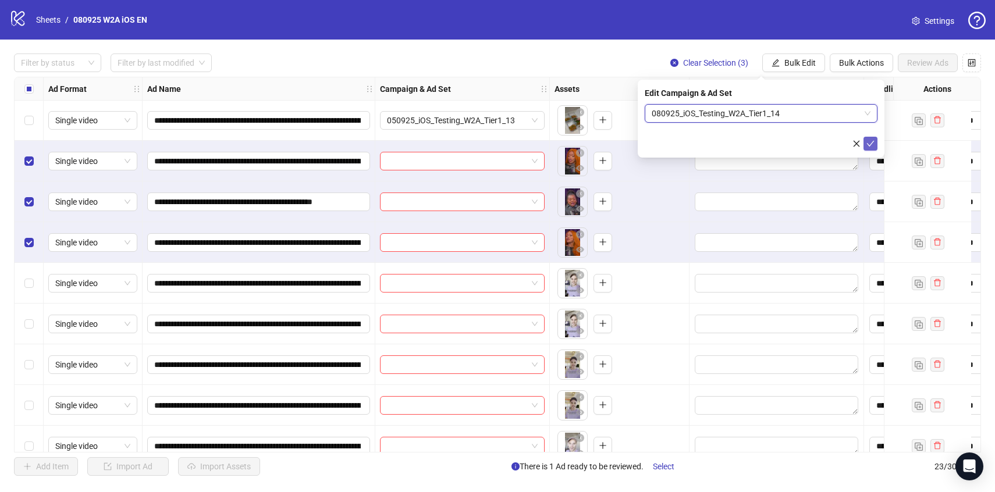
click at [875, 147] on button "submit" at bounding box center [871, 144] width 14 height 14
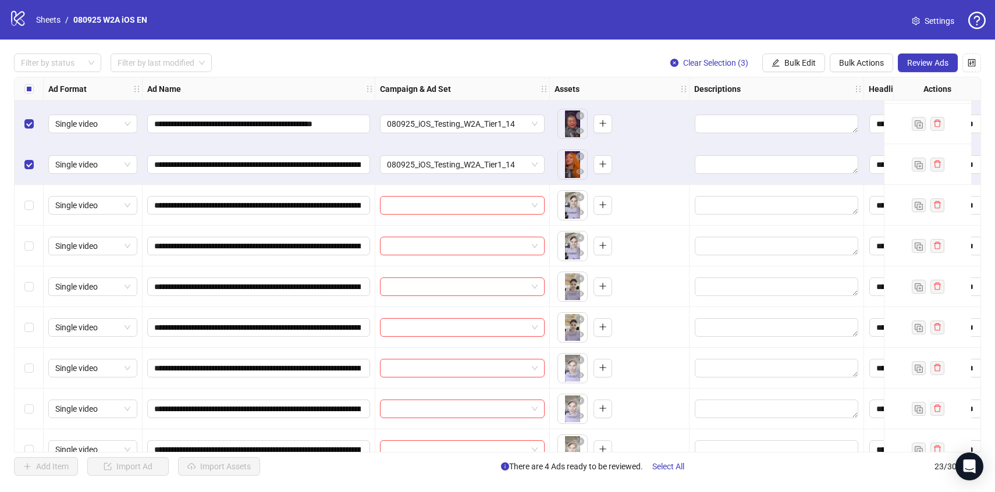
scroll to position [86, 0]
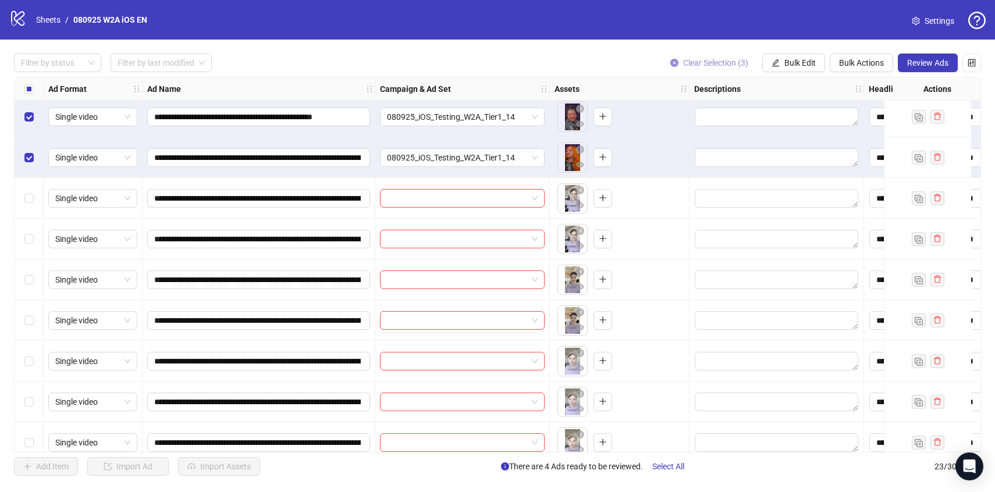
click at [716, 59] on span "Clear Selection (3)" at bounding box center [715, 62] width 65 height 9
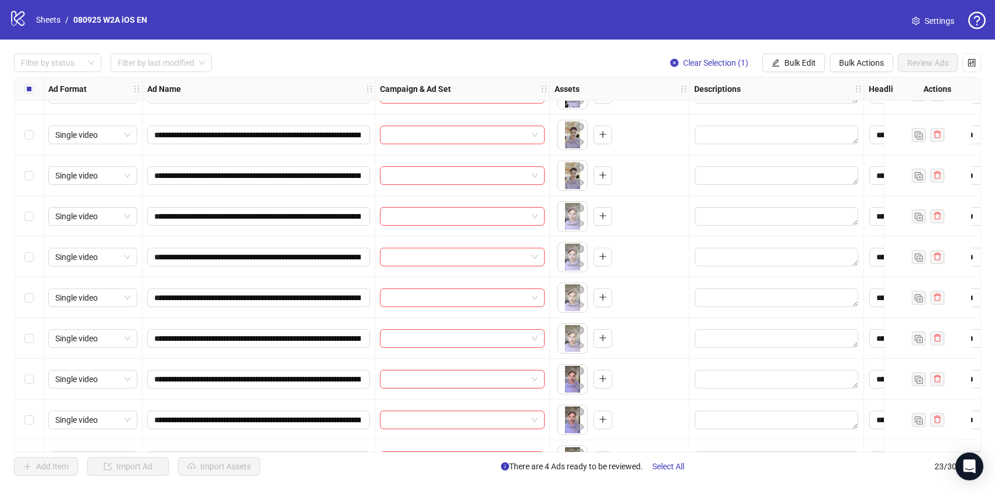
scroll to position [232, 0]
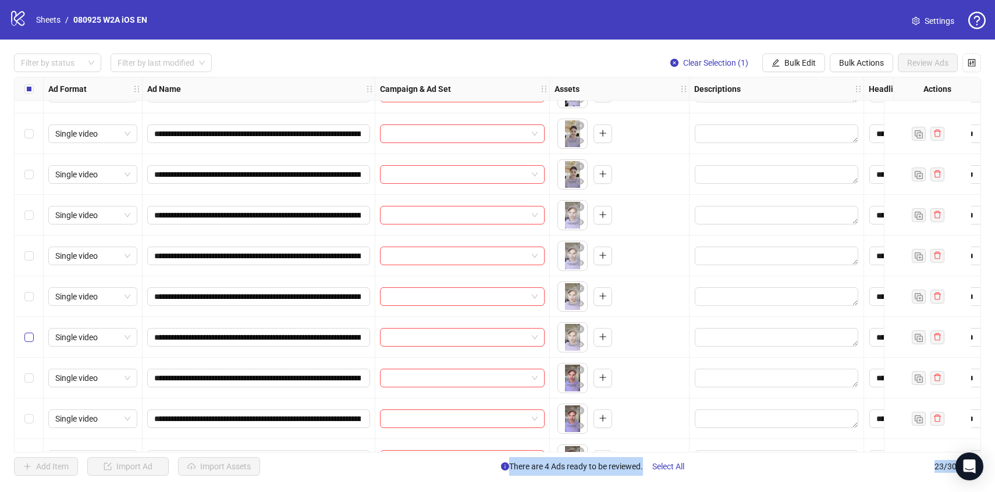
click at [29, 331] on label "Select row 12" at bounding box center [28, 337] width 9 height 13
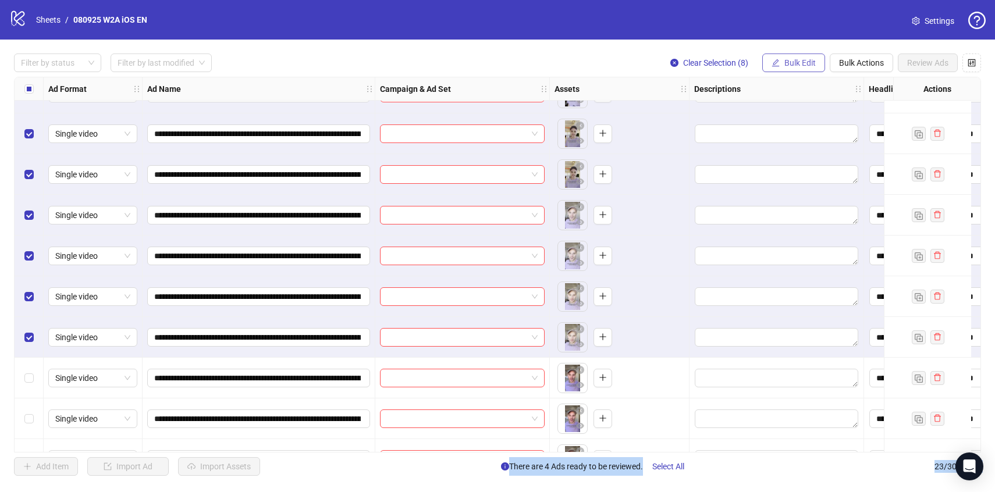
click at [806, 59] on span "Bulk Edit" at bounding box center [800, 62] width 31 height 9
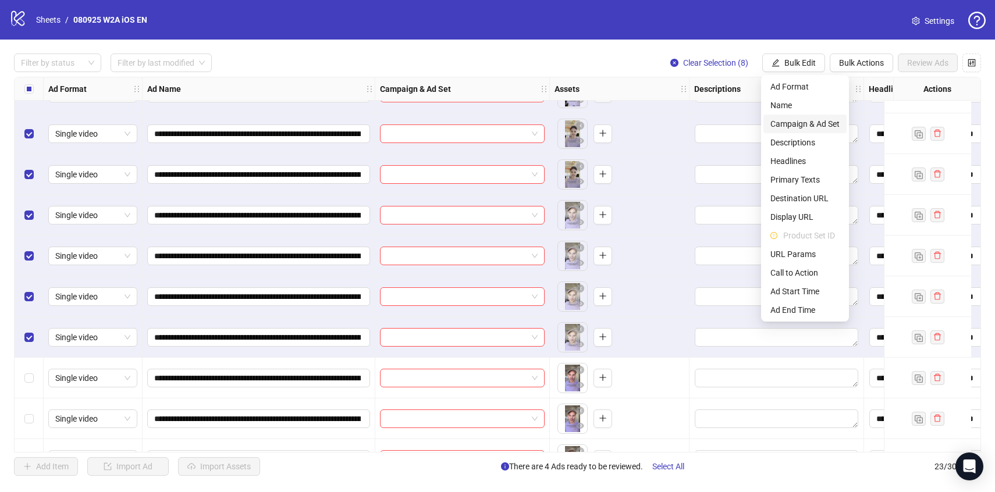
click at [791, 126] on span "Campaign & Ad Set" at bounding box center [805, 124] width 69 height 13
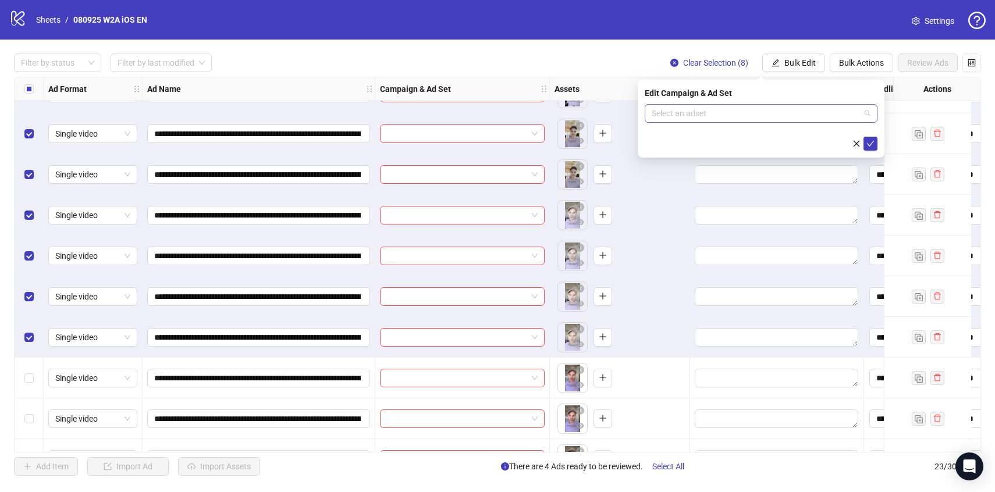
click at [781, 118] on input "search" at bounding box center [756, 113] width 208 height 17
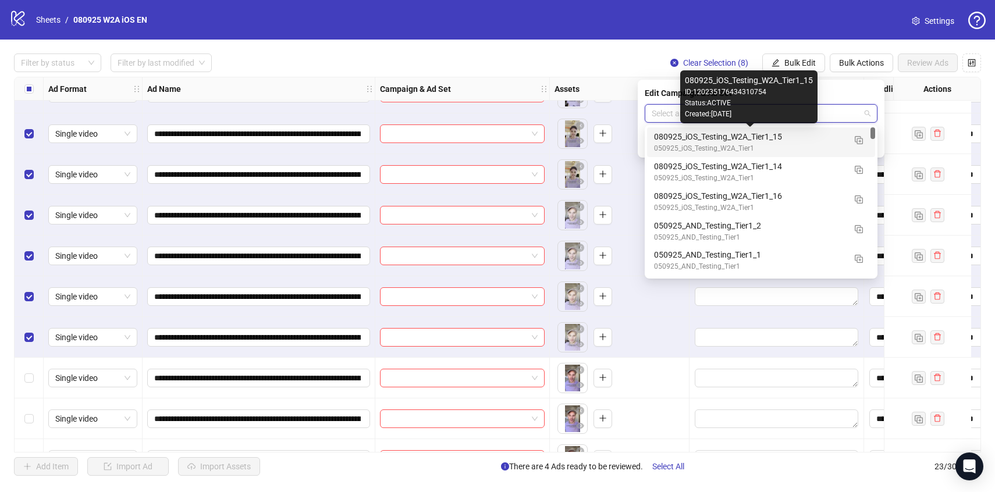
click at [819, 139] on div "080925_iOS_Testing_W2A_Tier1_15" at bounding box center [749, 136] width 191 height 13
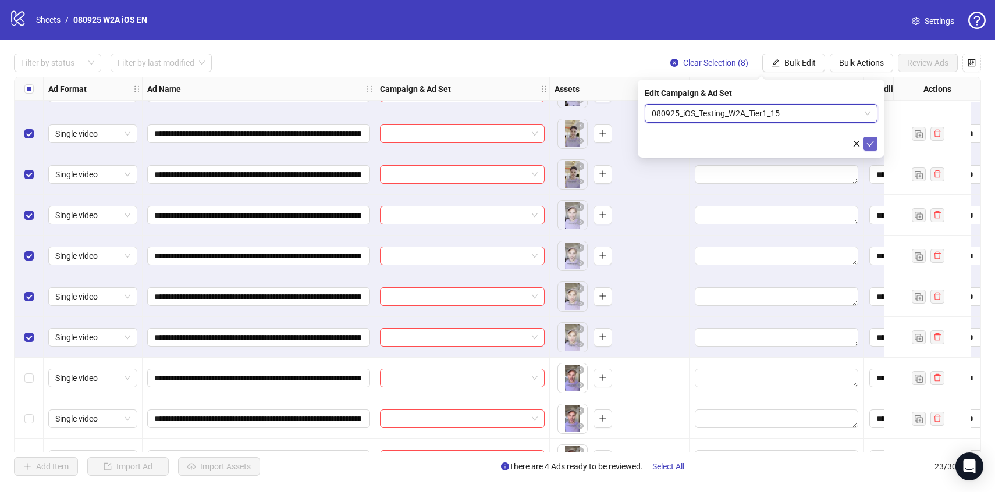
click at [872, 141] on icon "check" at bounding box center [871, 144] width 8 height 8
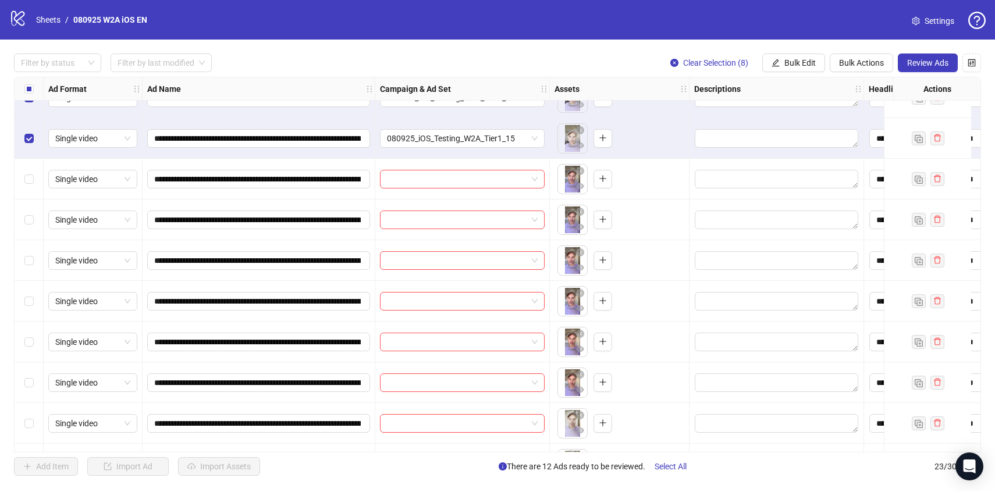
scroll to position [438, 0]
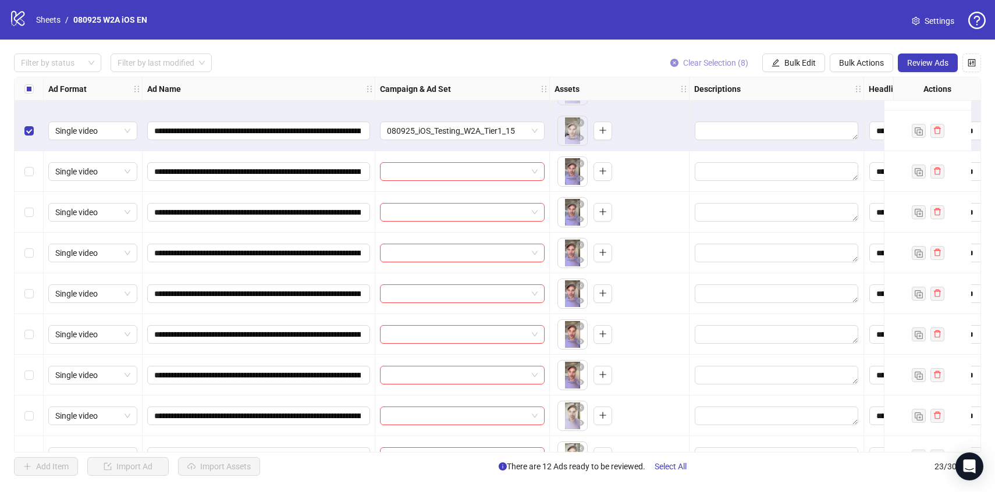
click at [710, 62] on span "Clear Selection (8)" at bounding box center [715, 62] width 65 height 9
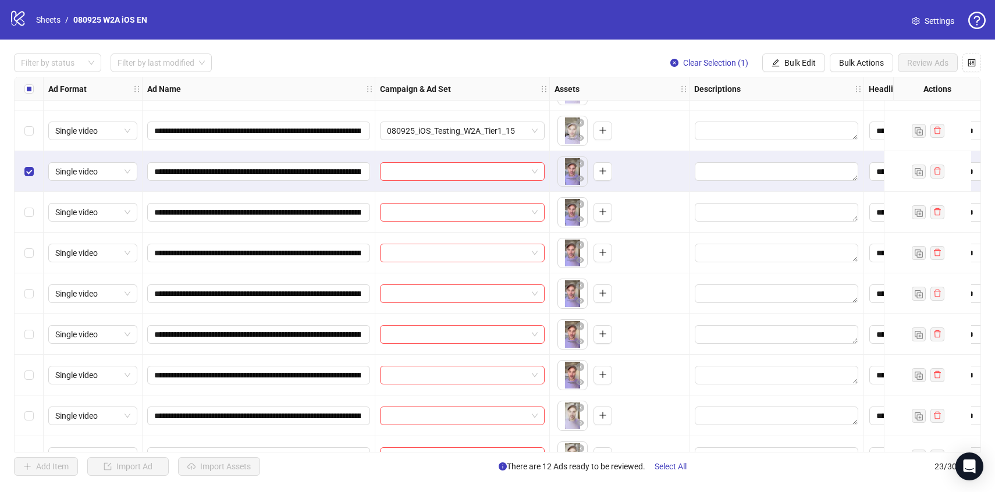
scroll to position [590, 0]
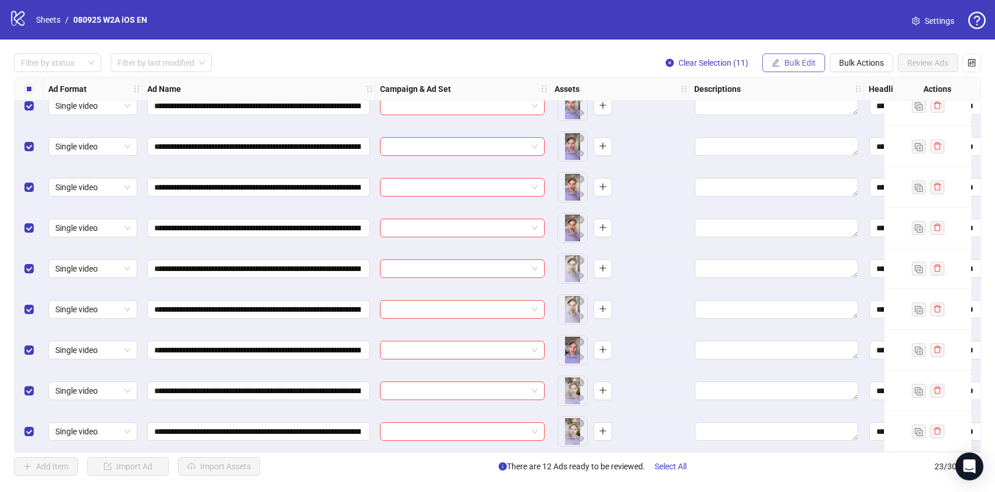
click at [802, 69] on button "Bulk Edit" at bounding box center [794, 63] width 63 height 19
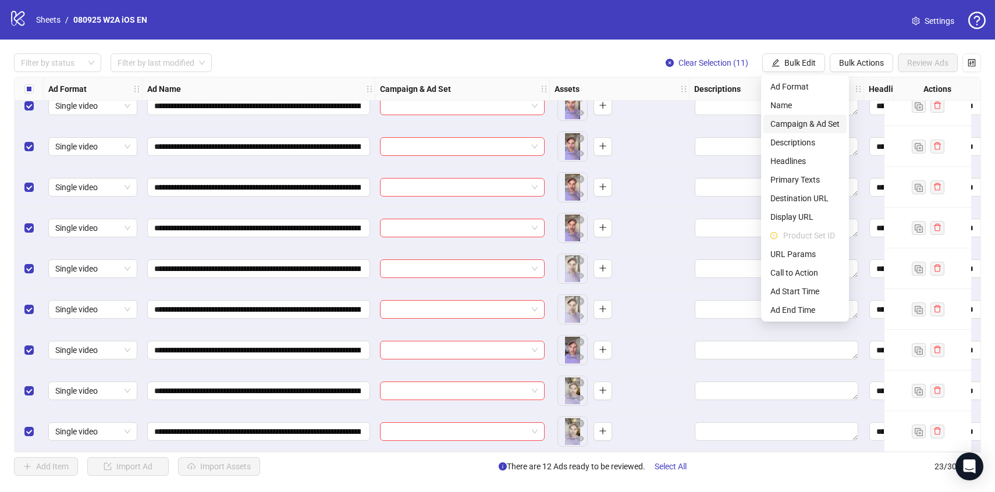
click at [797, 126] on span "Campaign & Ad Set" at bounding box center [805, 124] width 69 height 13
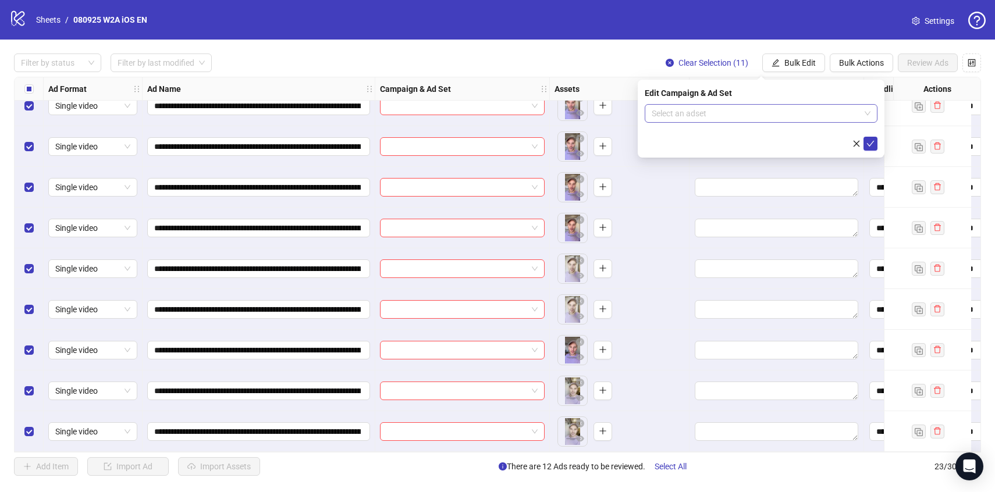
click at [791, 118] on input "search" at bounding box center [756, 113] width 208 height 17
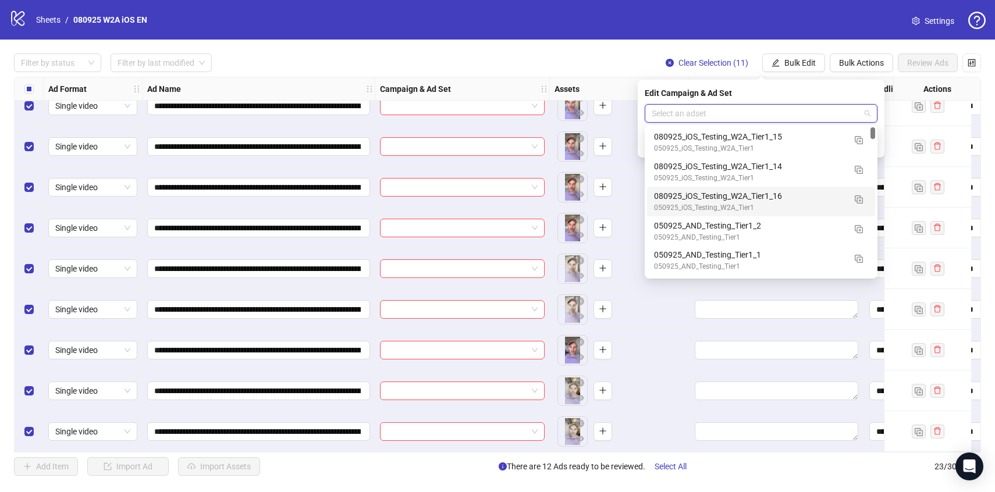
click at [802, 204] on div "050925_iOS_Testing_W2A_Tier1" at bounding box center [749, 208] width 191 height 11
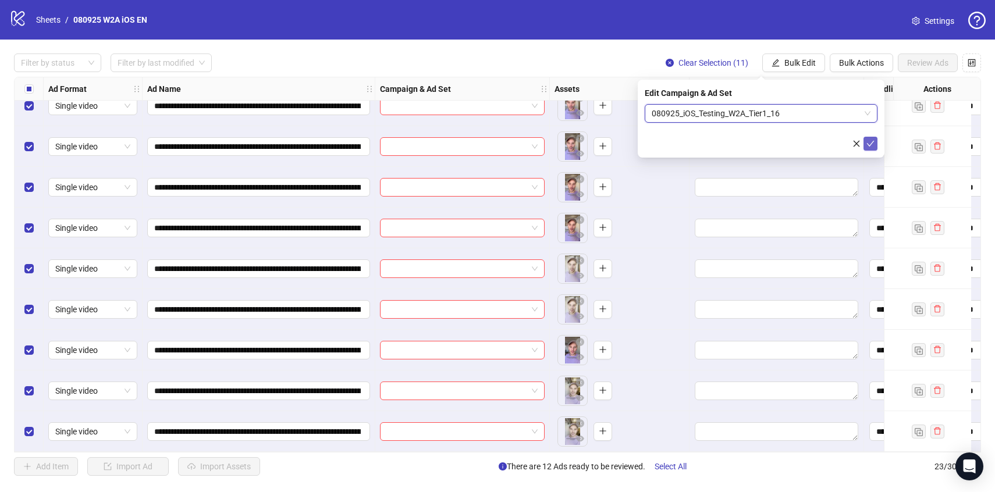
click at [869, 146] on icon "check" at bounding box center [871, 144] width 8 height 8
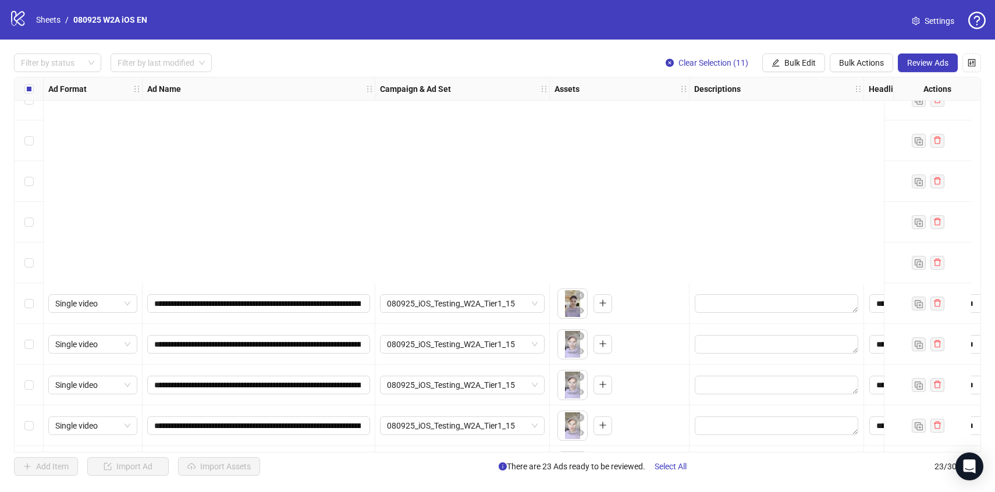
scroll to position [0, 0]
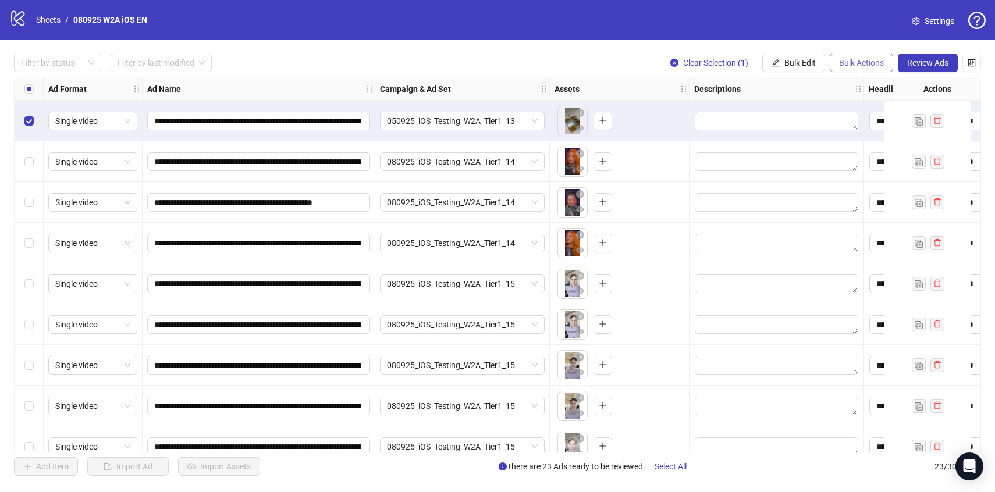
click at [849, 66] on span "Bulk Actions" at bounding box center [861, 62] width 45 height 9
click at [845, 85] on span "Delete" at bounding box center [878, 86] width 80 height 13
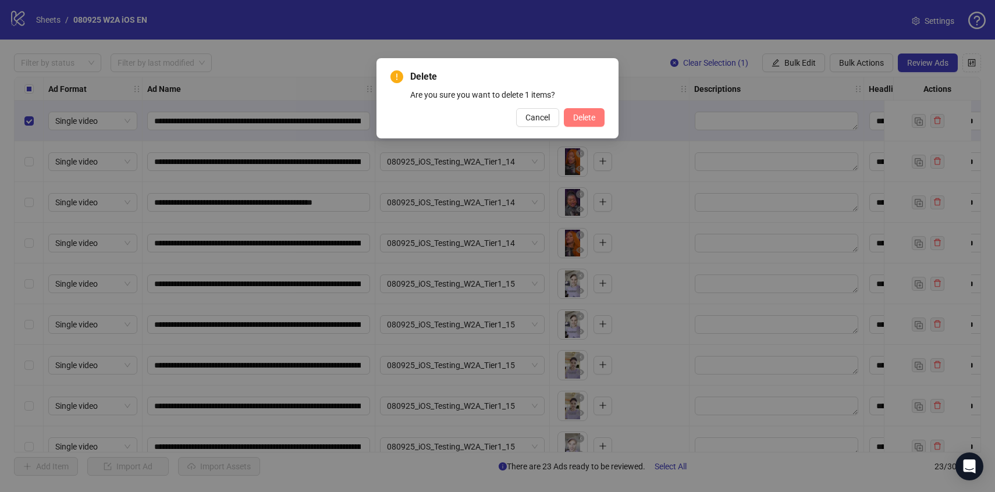
click at [598, 111] on button "Delete" at bounding box center [584, 117] width 41 height 19
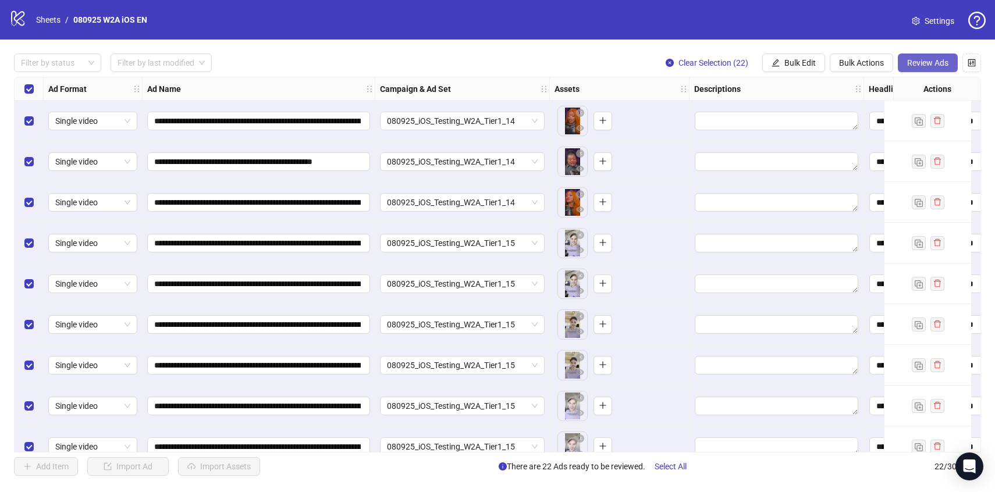
click at [914, 62] on span "Review Ads" at bounding box center [928, 62] width 41 height 9
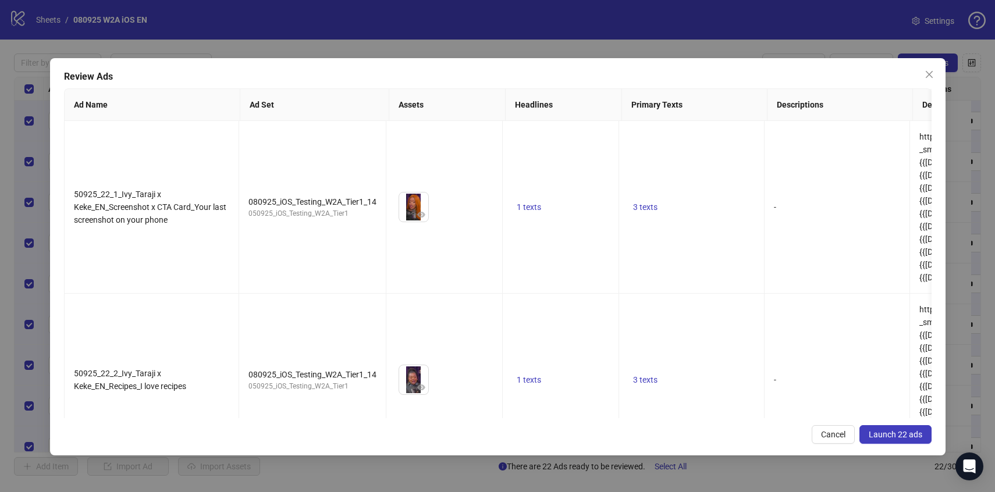
click at [901, 439] on button "Launch 22 ads" at bounding box center [896, 435] width 72 height 19
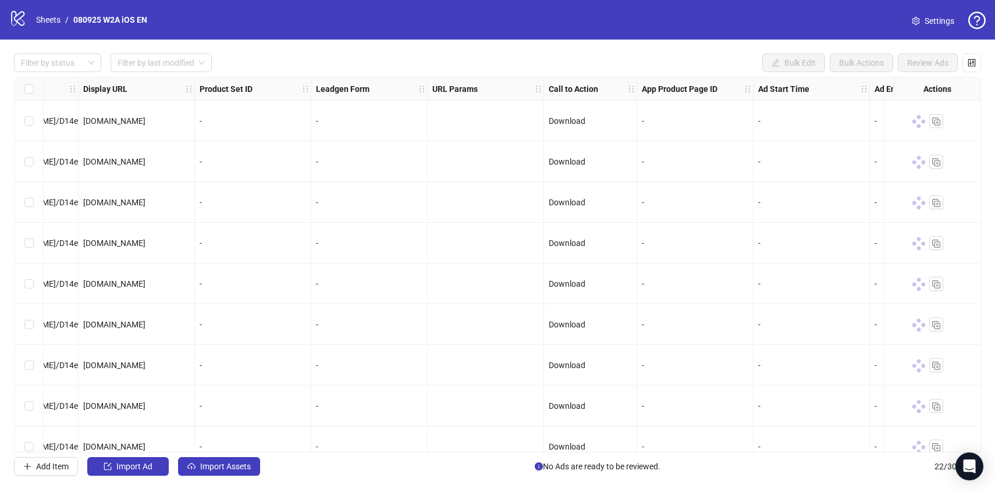
scroll to position [0, 1246]
